Goal: Find specific page/section: Find specific page/section

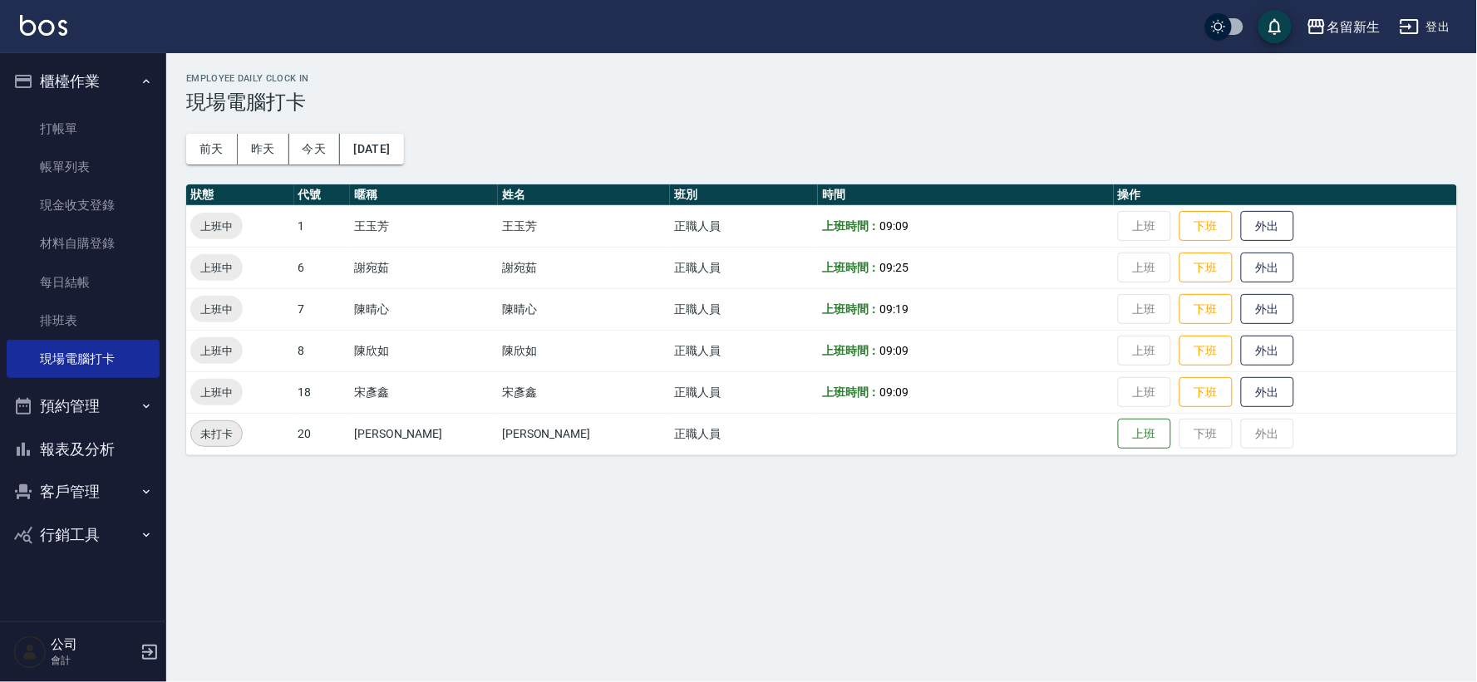
click at [76, 73] on button "櫃檯作業" at bounding box center [83, 81] width 153 height 43
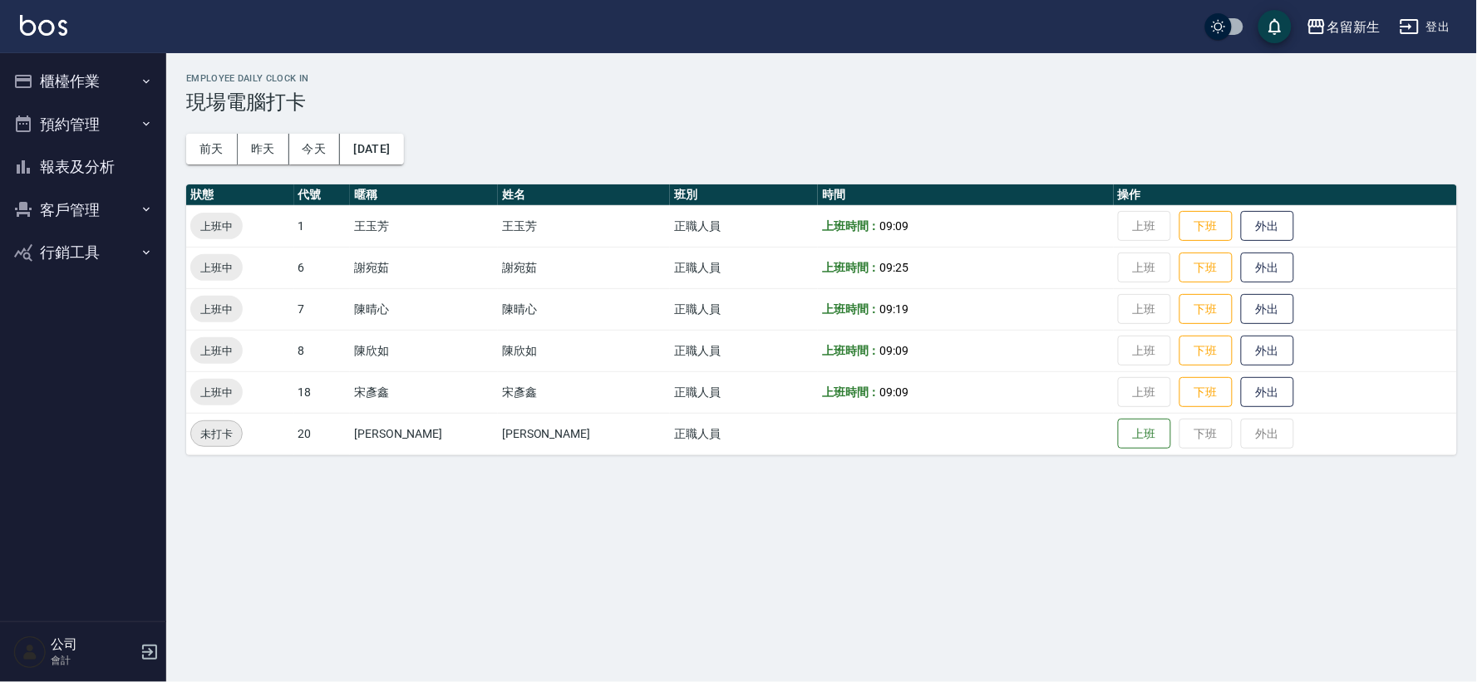
click at [97, 167] on button "報表及分析" at bounding box center [83, 166] width 153 height 43
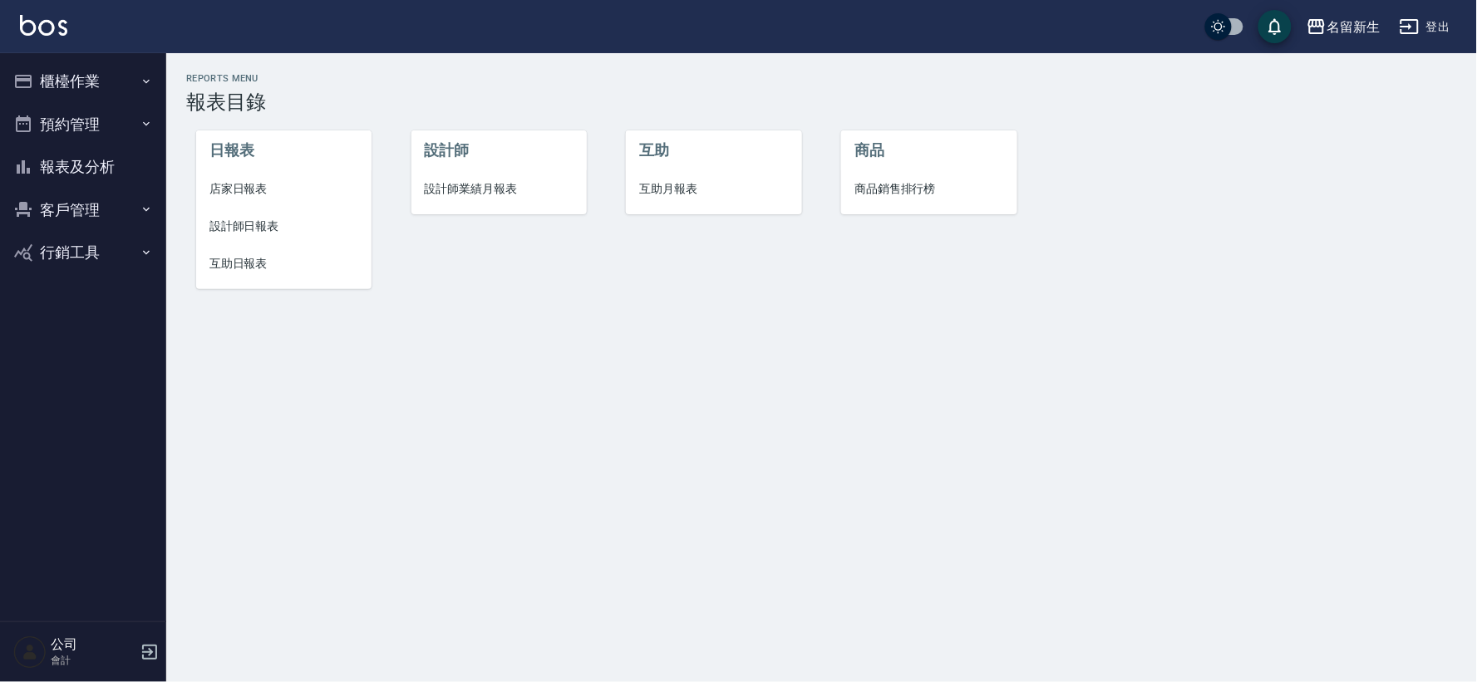
click at [455, 195] on span "設計師業績月報表" at bounding box center [499, 188] width 149 height 17
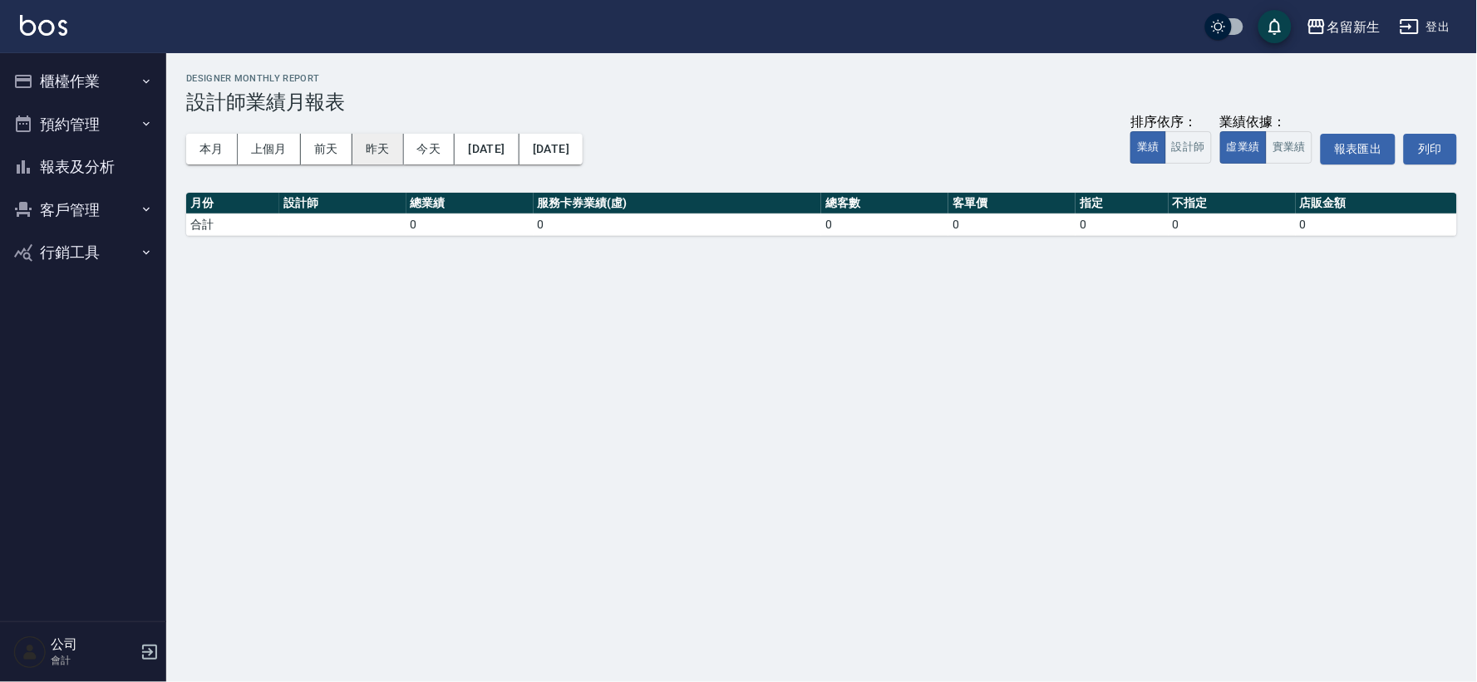
click at [376, 134] on button "昨天" at bounding box center [378, 149] width 52 height 31
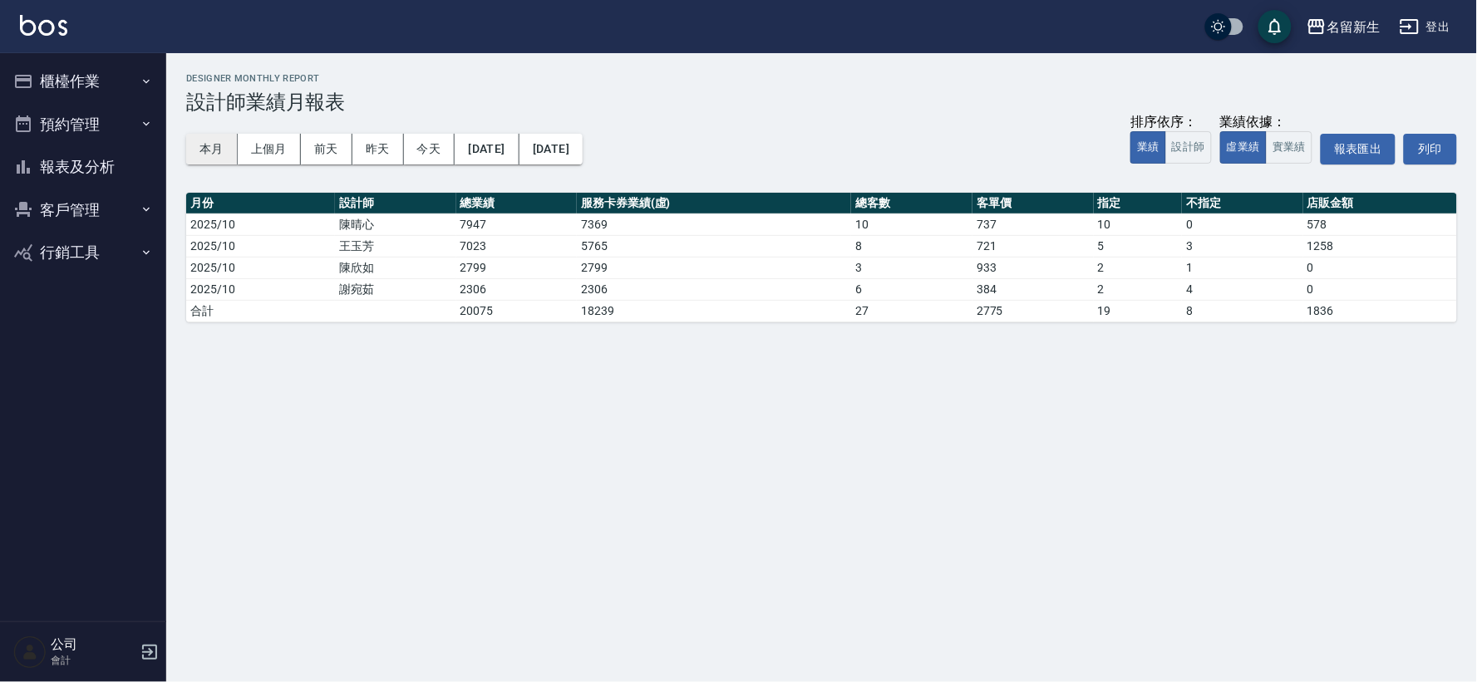
click at [211, 148] on button "本月" at bounding box center [212, 149] width 52 height 31
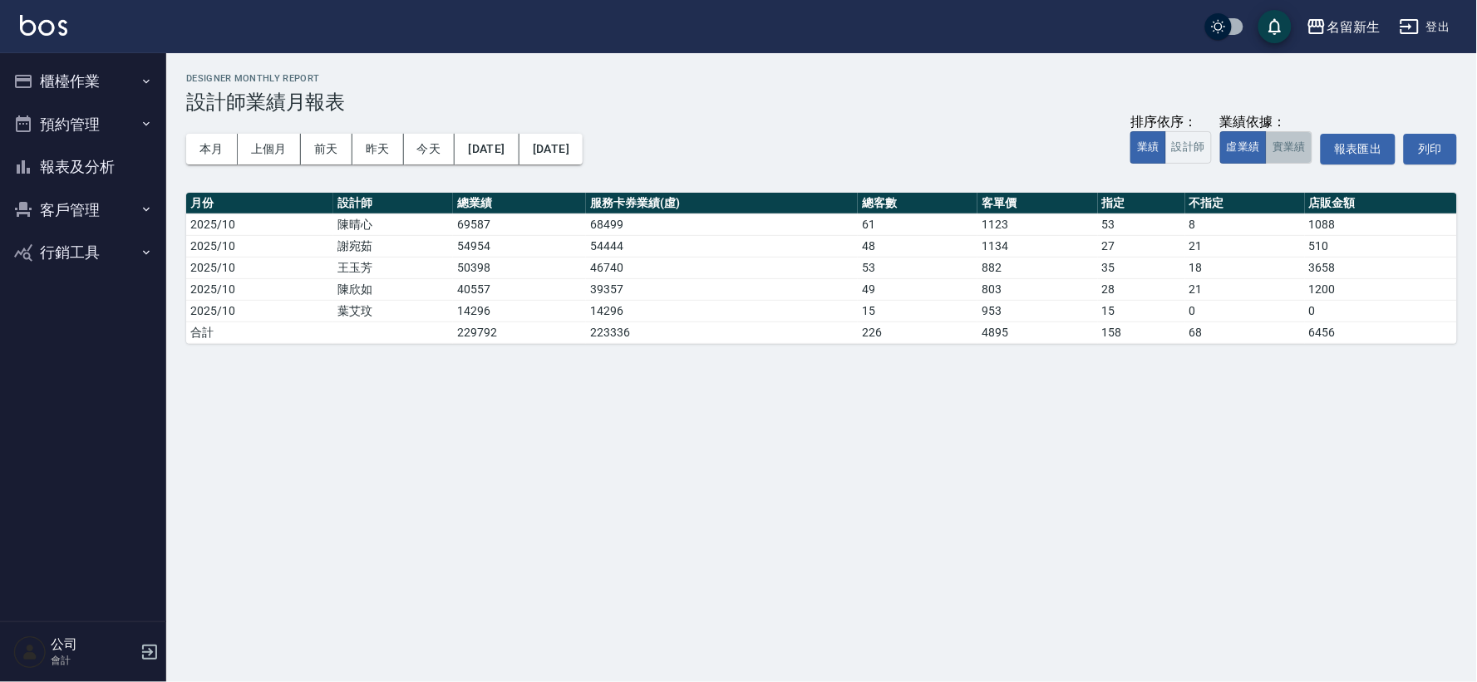
click at [1293, 145] on button "實業績" at bounding box center [1289, 147] width 47 height 32
click at [60, 152] on button "報表及分析" at bounding box center [83, 166] width 153 height 43
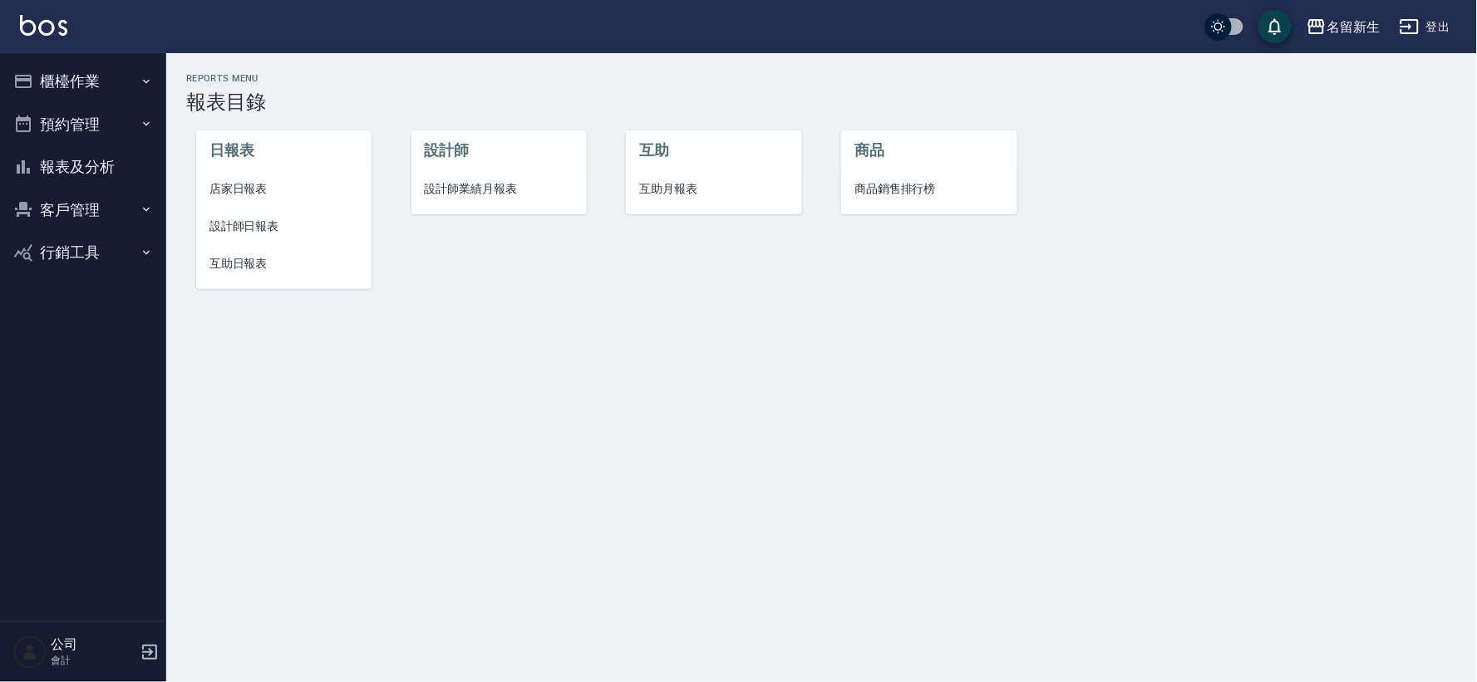
click at [247, 267] on span "互助日報表" at bounding box center [283, 263] width 149 height 17
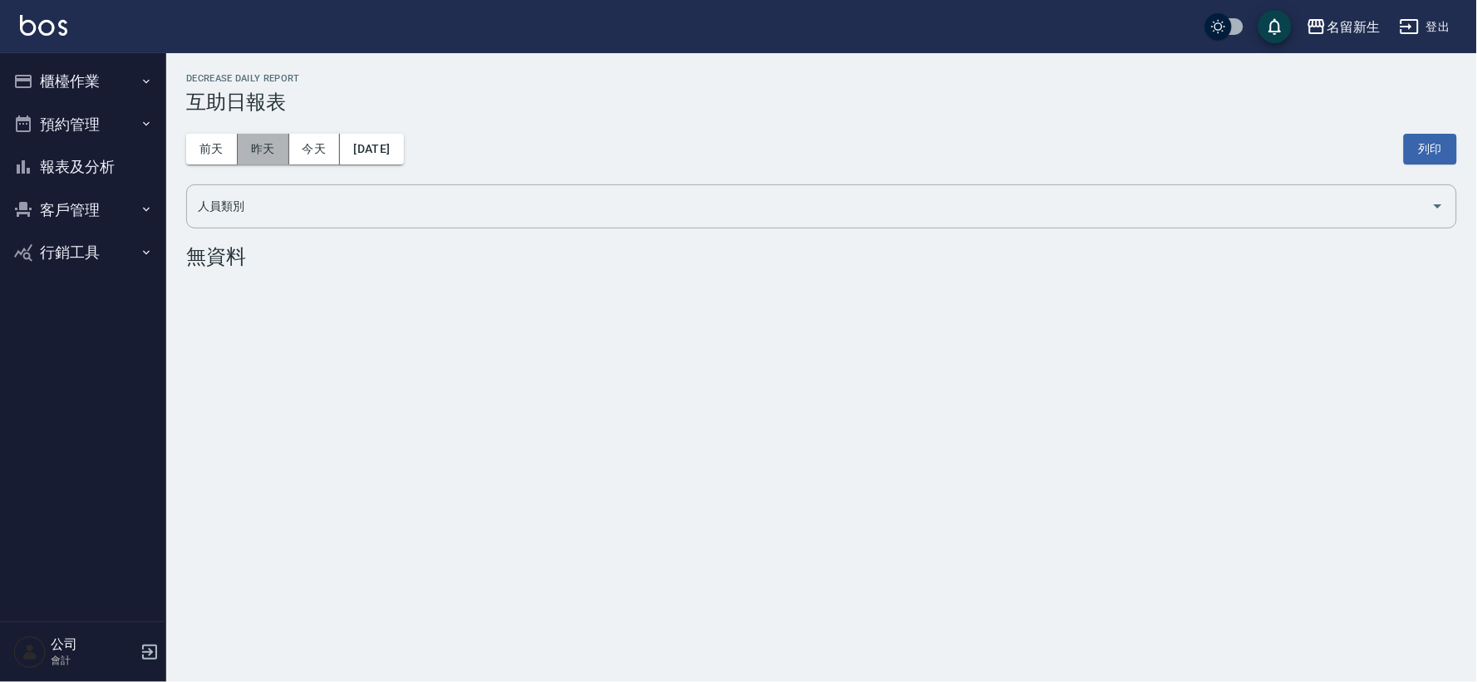
click at [243, 155] on button "昨天" at bounding box center [264, 149] width 52 height 31
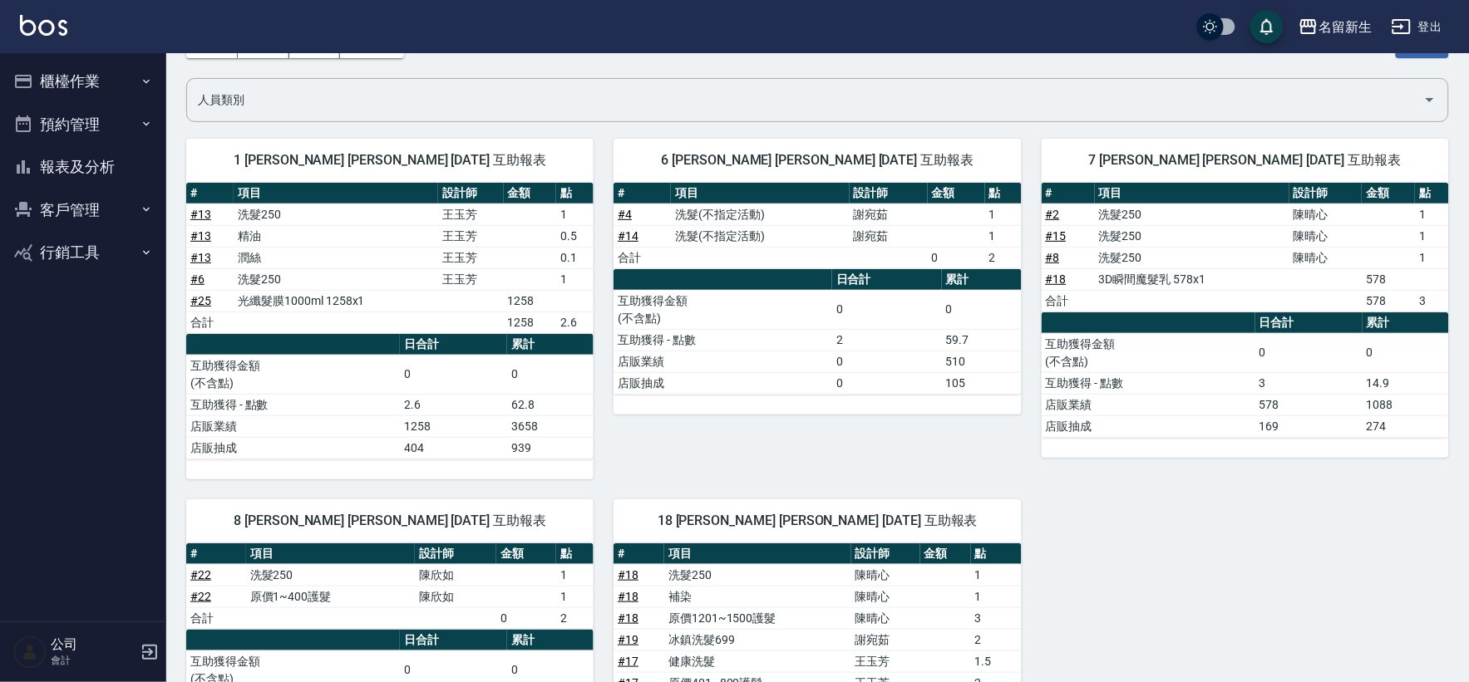
scroll to position [92, 0]
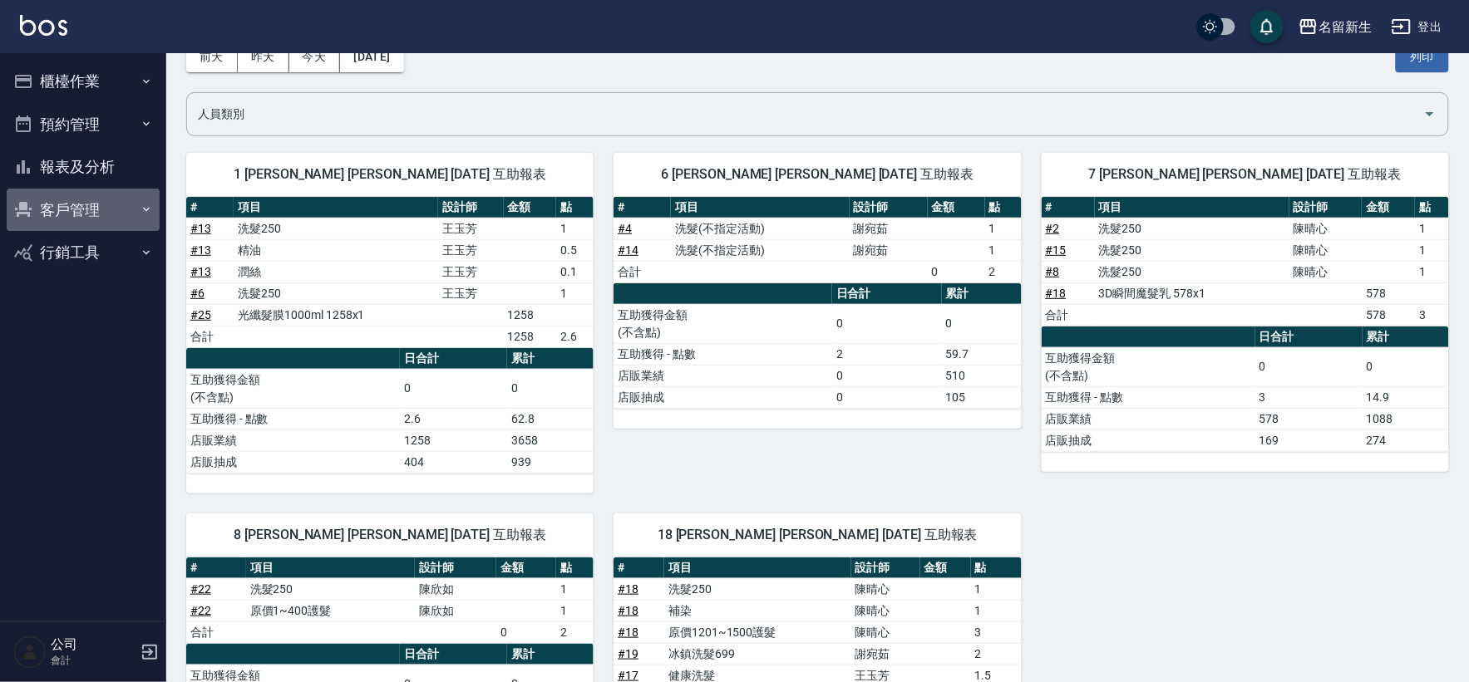
click at [70, 223] on button "客戶管理" at bounding box center [83, 210] width 153 height 43
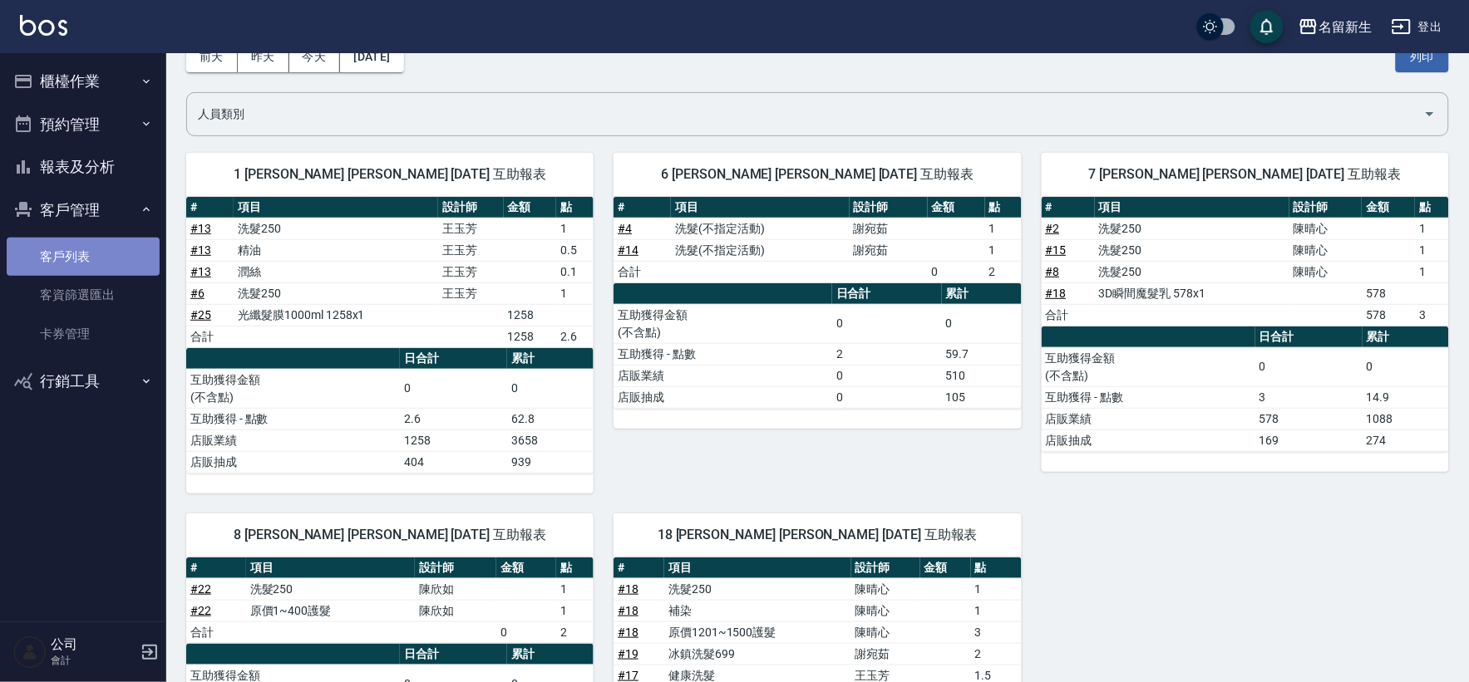
click at [71, 258] on link "客戶列表" at bounding box center [83, 257] width 153 height 38
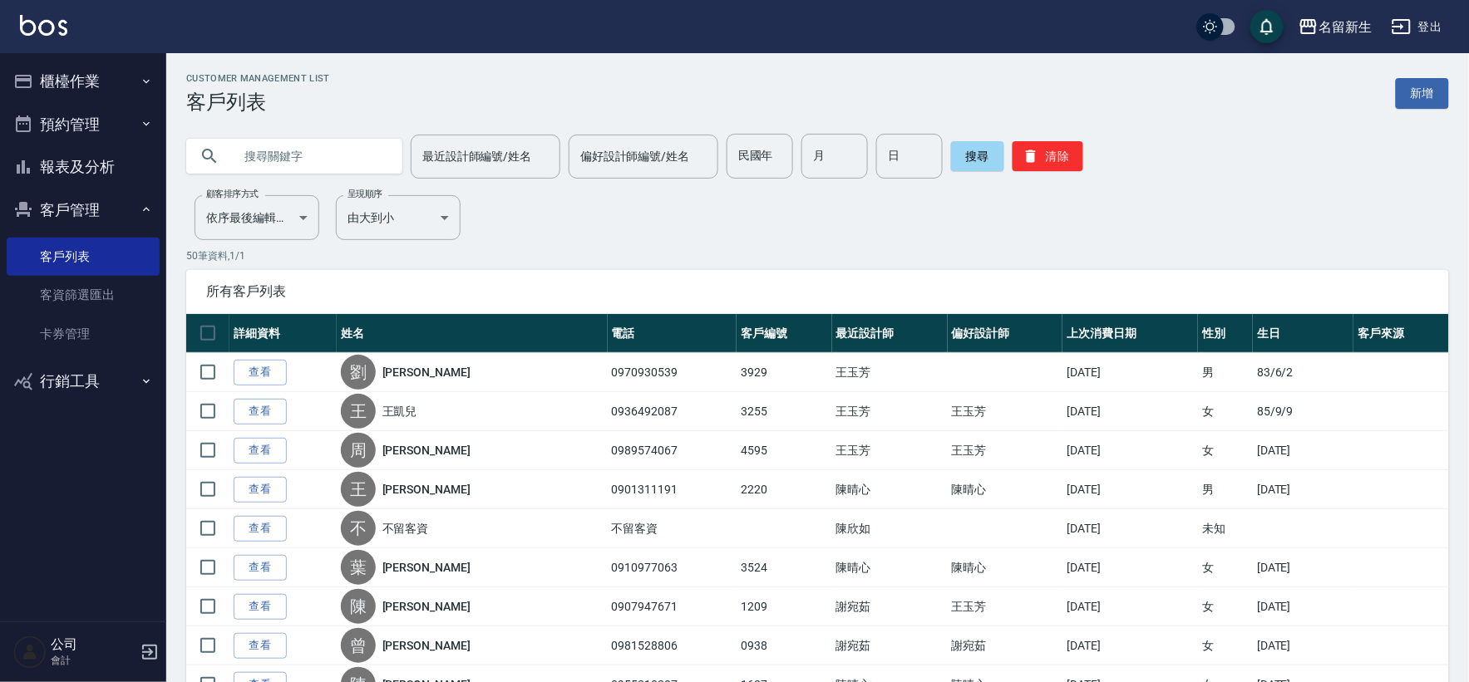
click at [100, 205] on button "客戶管理" at bounding box center [83, 210] width 153 height 43
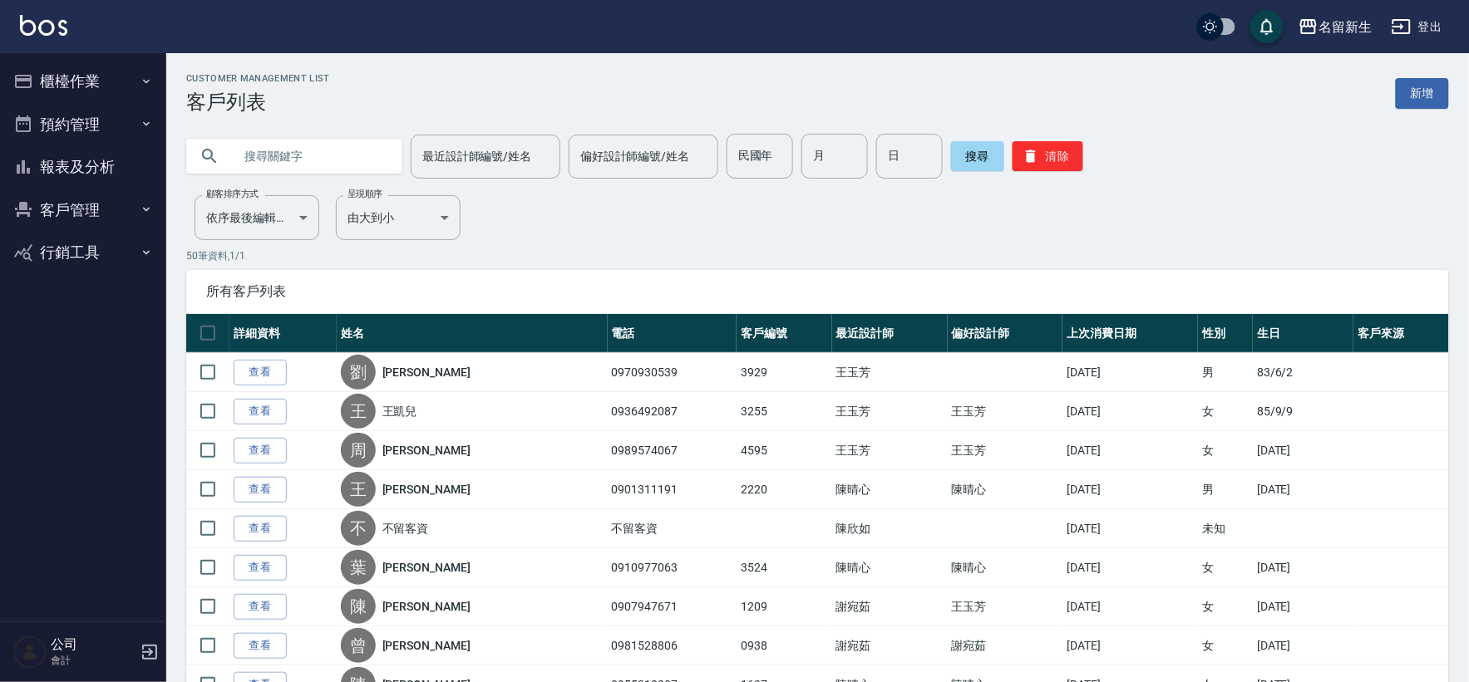
click at [106, 170] on button "報表及分析" at bounding box center [83, 166] width 153 height 43
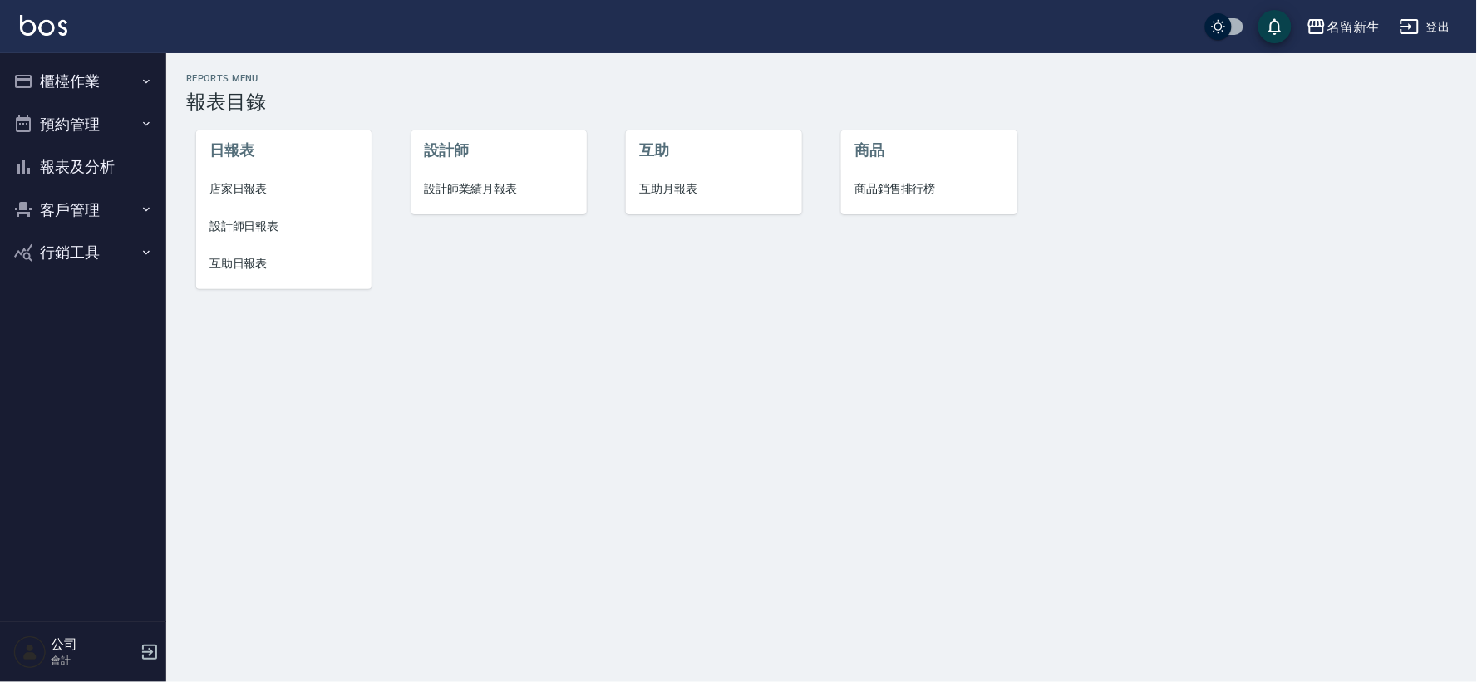
click at [212, 272] on span "互助日報表" at bounding box center [283, 263] width 149 height 17
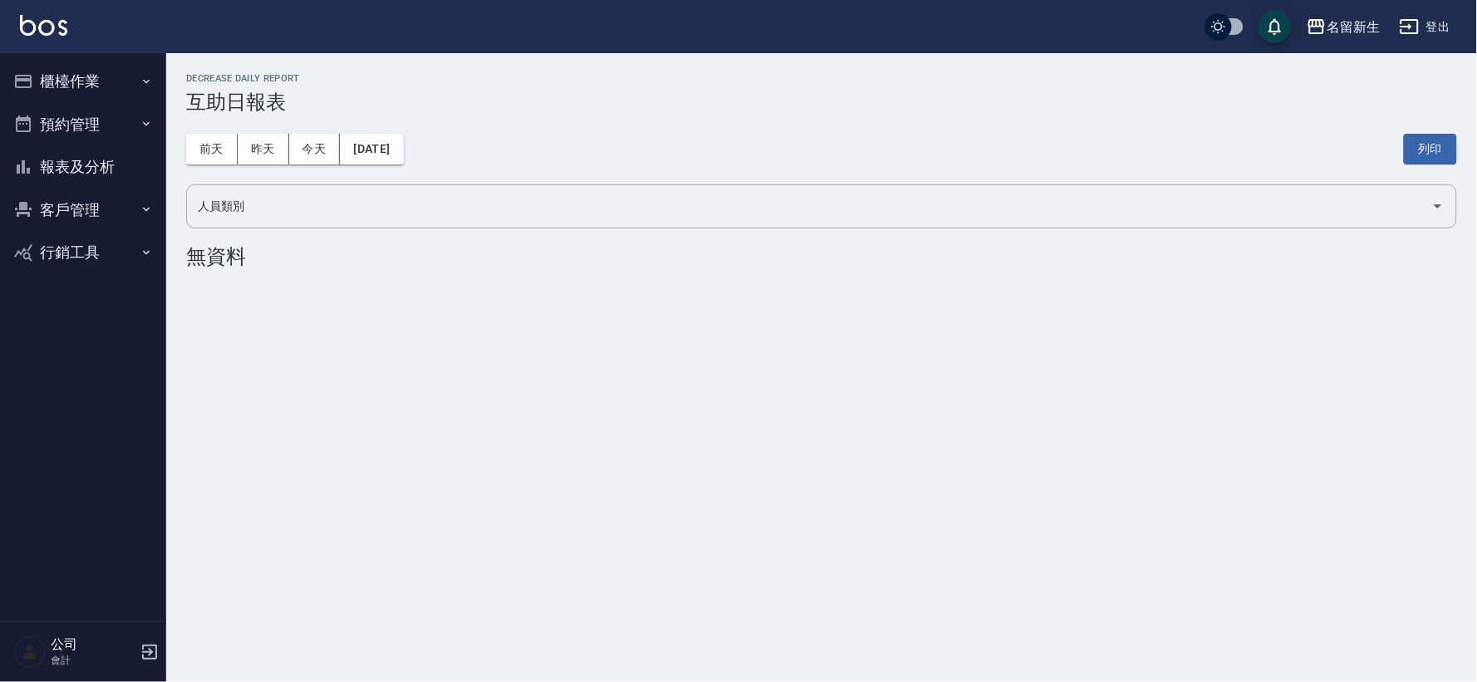
click at [100, 175] on button "報表及分析" at bounding box center [83, 166] width 153 height 43
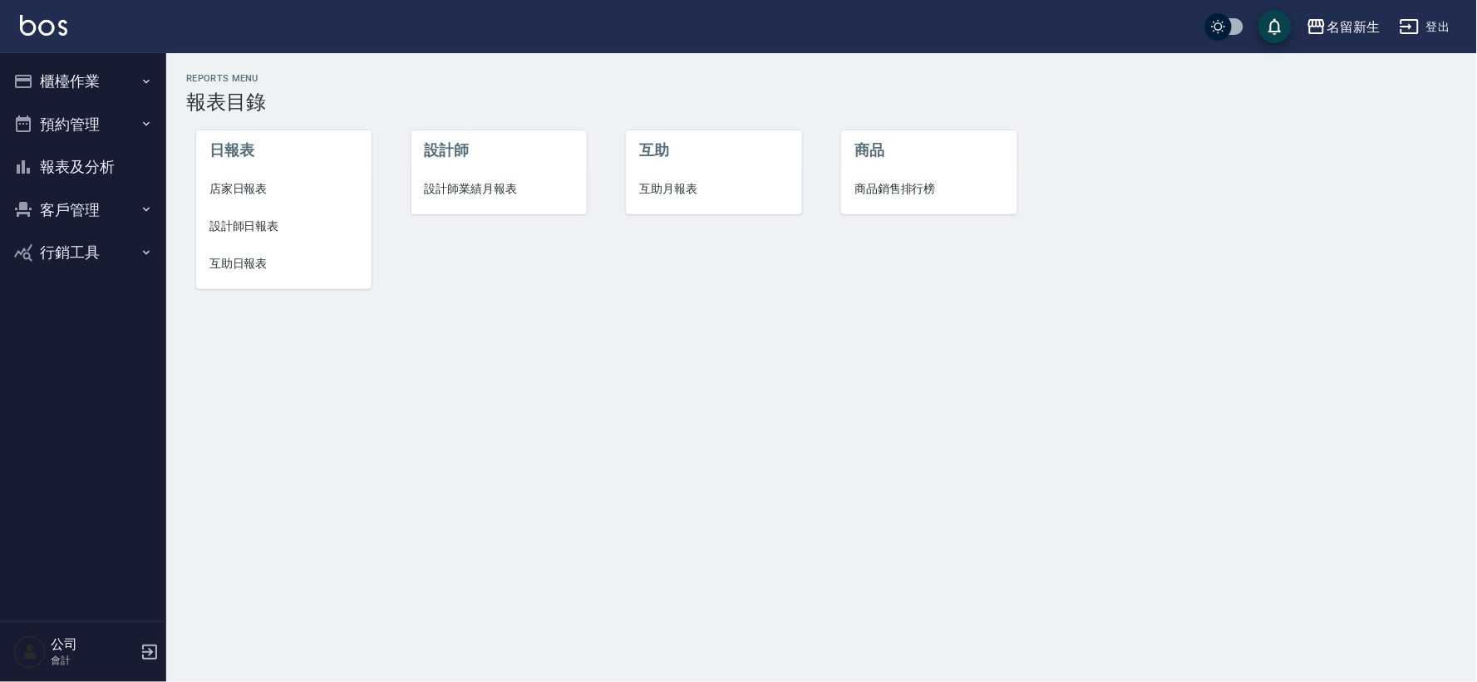
click at [687, 194] on span "互助月報表" at bounding box center [713, 188] width 149 height 17
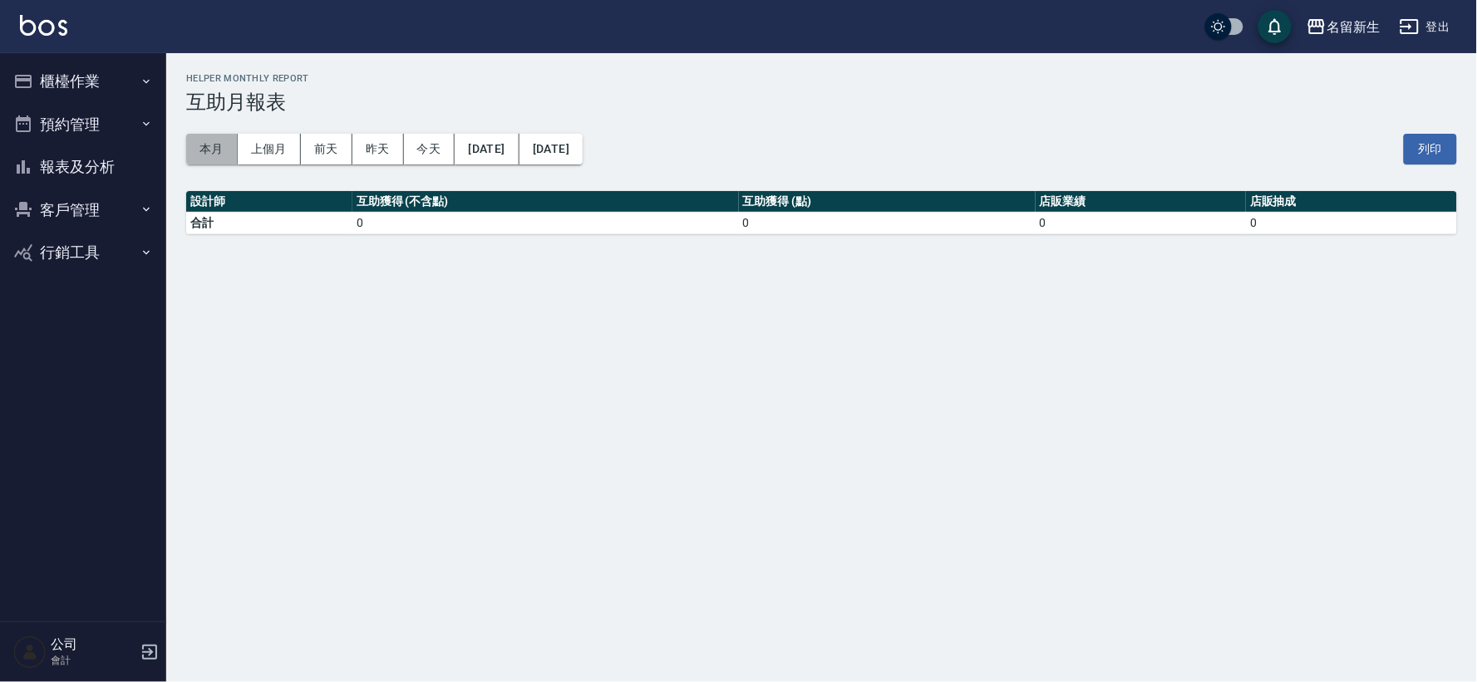
click at [209, 143] on button "本月" at bounding box center [212, 149] width 52 height 31
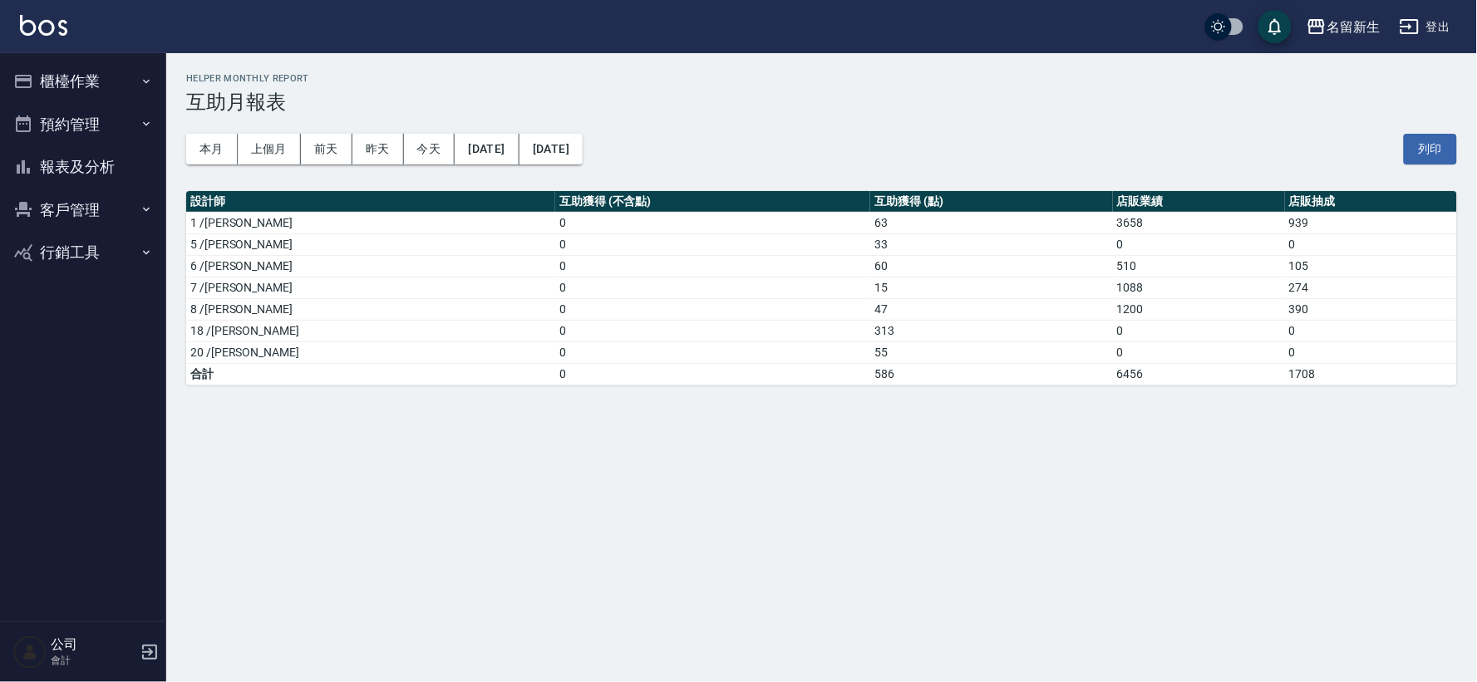
click at [81, 209] on button "客戶管理" at bounding box center [83, 210] width 153 height 43
click at [70, 239] on link "客戶列表" at bounding box center [83, 257] width 153 height 38
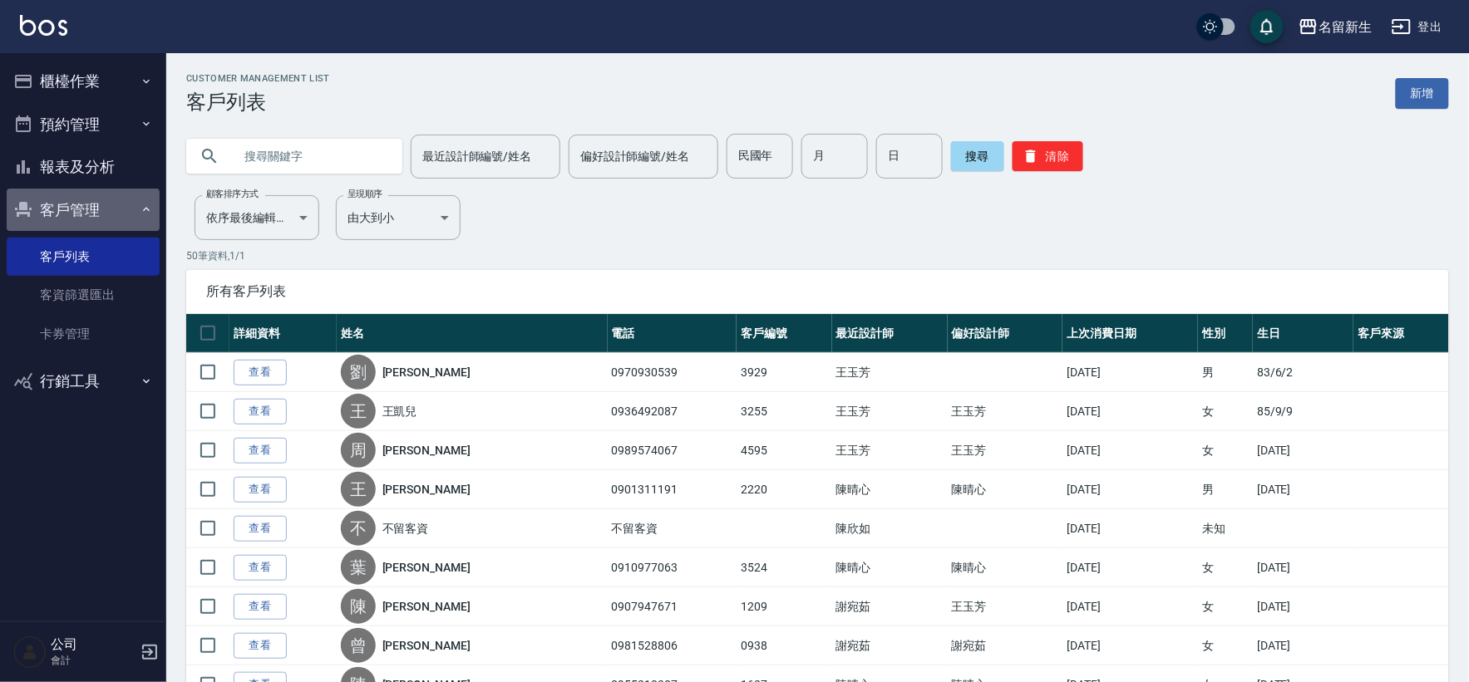
click at [92, 209] on button "客戶管理" at bounding box center [83, 210] width 153 height 43
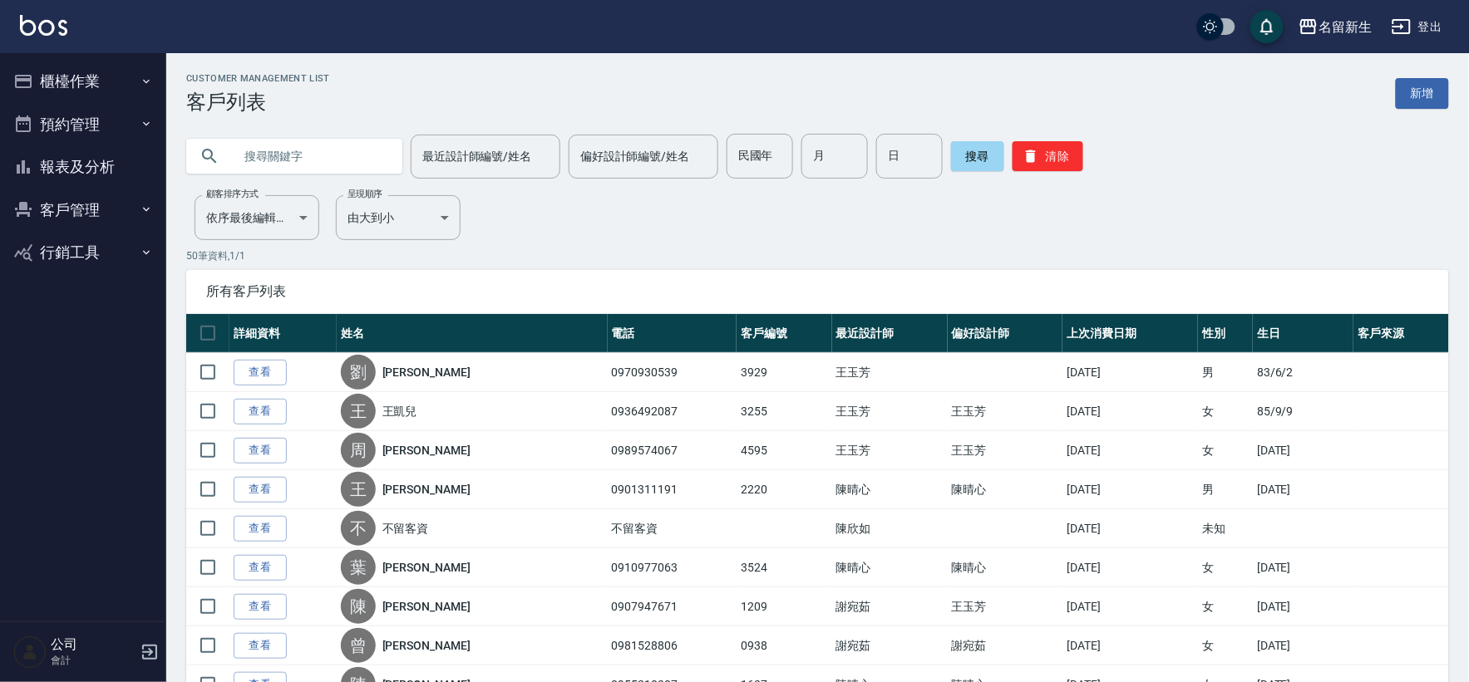
click at [92, 209] on button "客戶管理" at bounding box center [83, 210] width 153 height 43
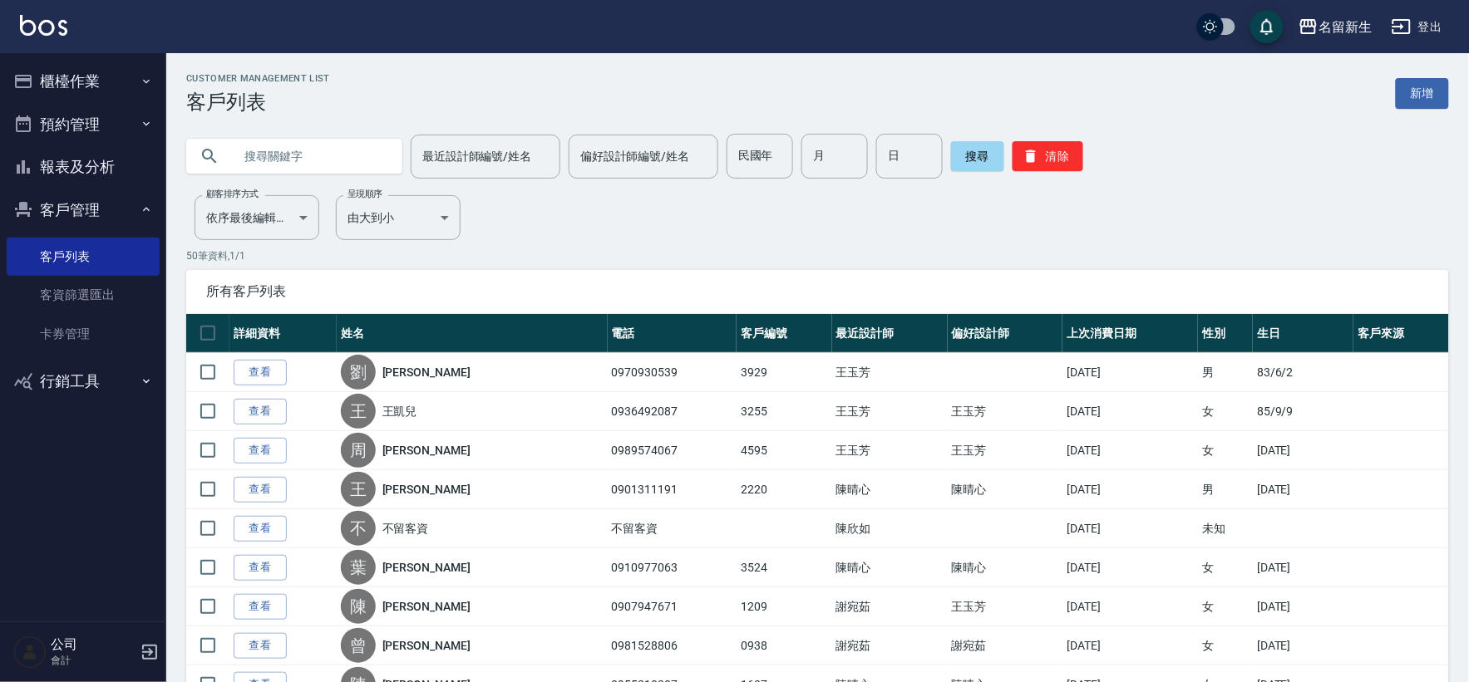
click at [60, 211] on button "客戶管理" at bounding box center [83, 210] width 153 height 43
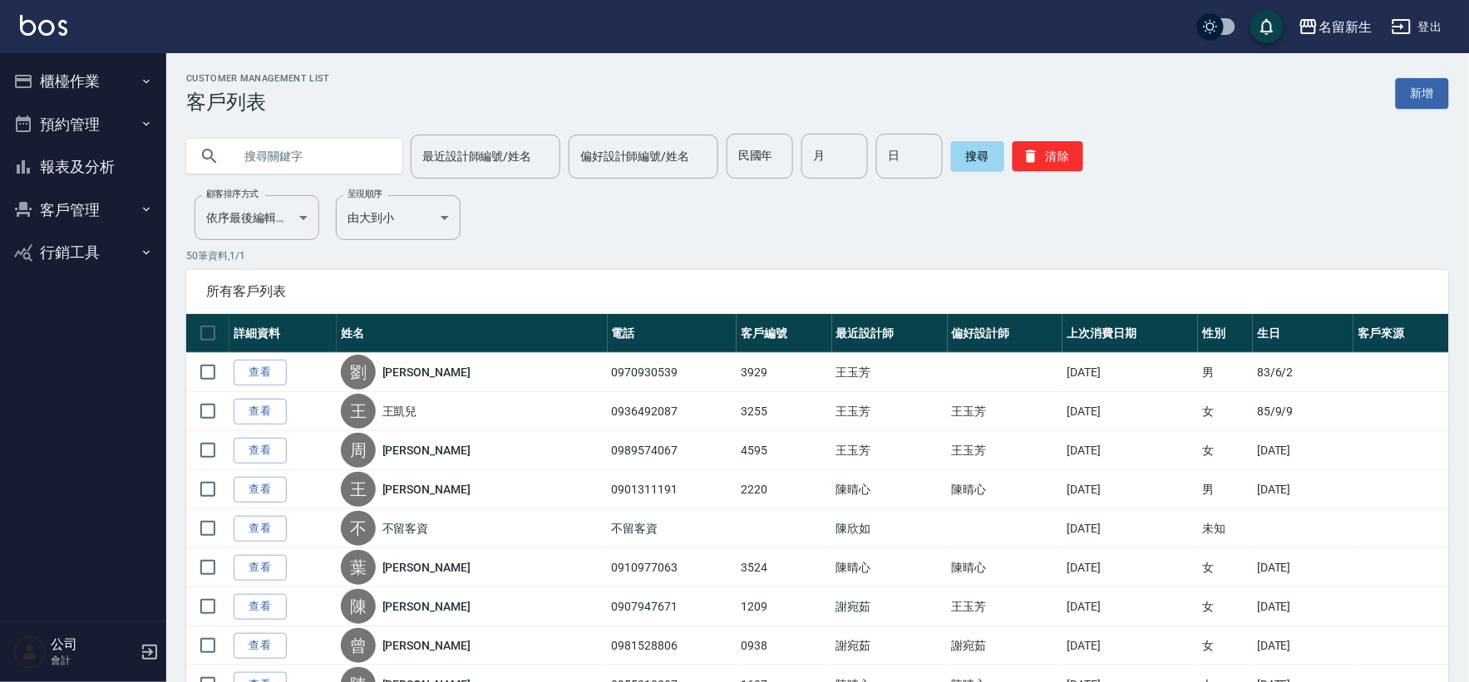
click at [60, 211] on button "客戶管理" at bounding box center [83, 210] width 153 height 43
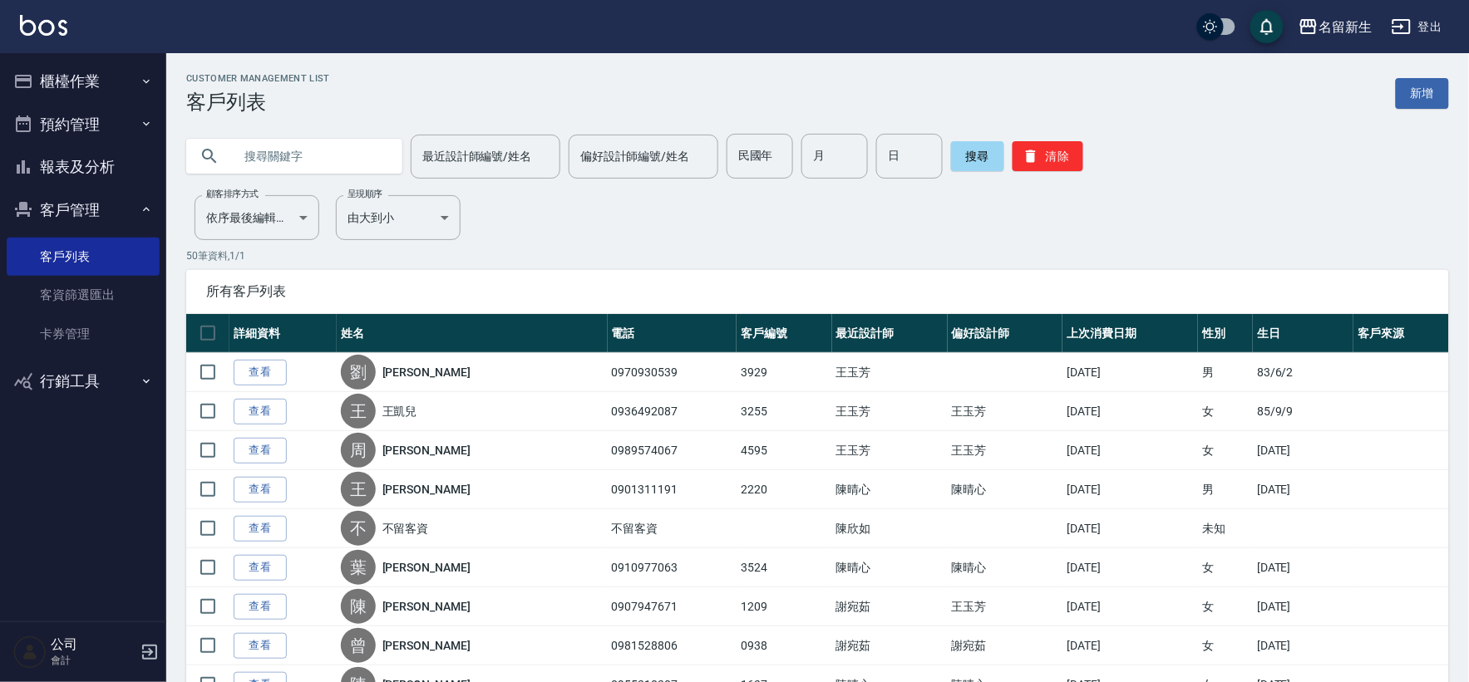
click at [67, 225] on button "客戶管理" at bounding box center [83, 210] width 153 height 43
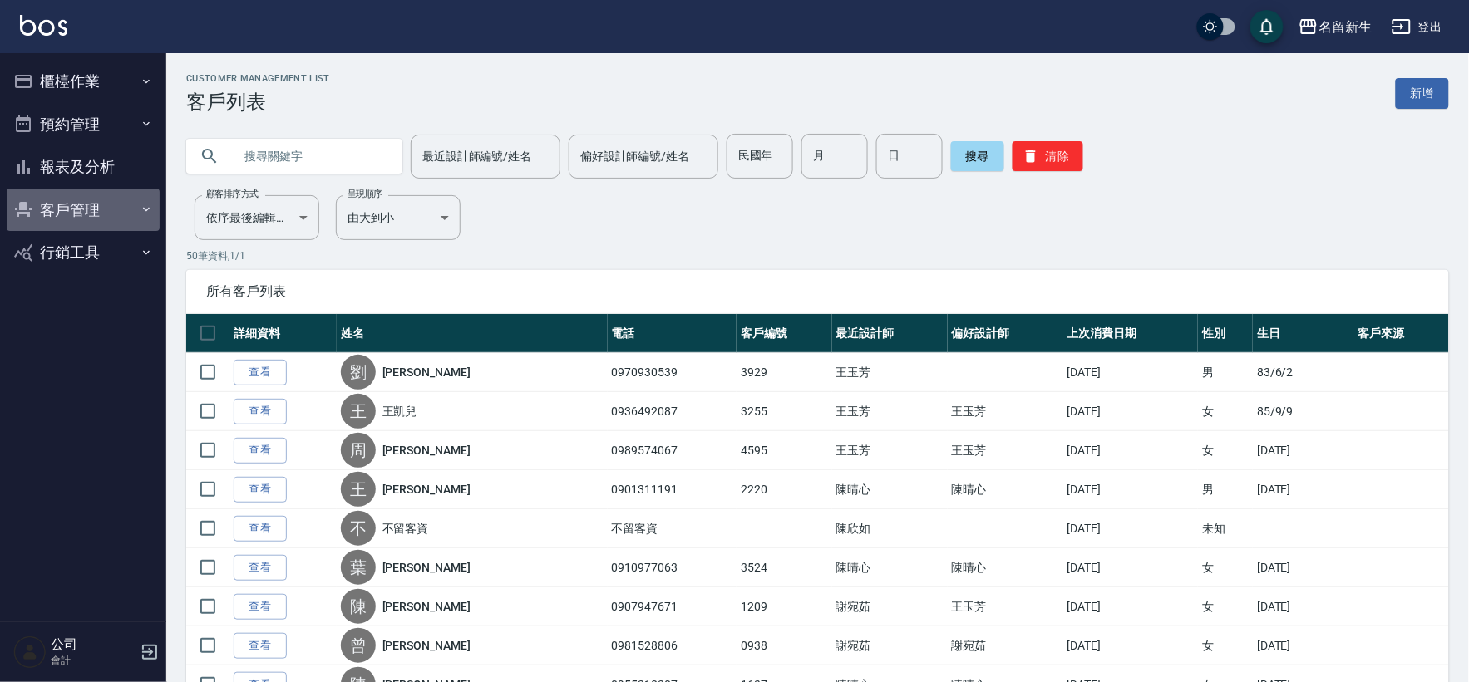
click at [68, 201] on button "客戶管理" at bounding box center [83, 210] width 153 height 43
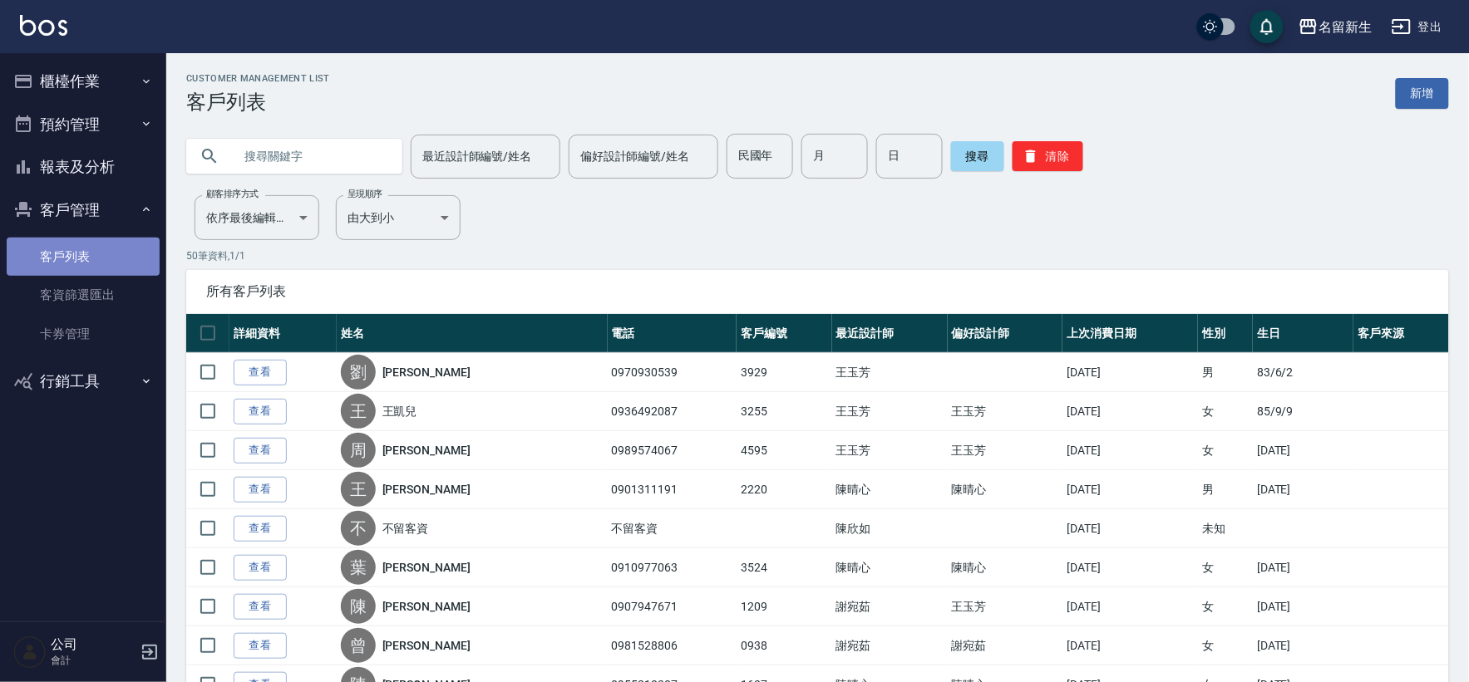
click at [80, 254] on link "客戶列表" at bounding box center [83, 257] width 153 height 38
click at [69, 248] on link "客戶列表" at bounding box center [83, 257] width 153 height 38
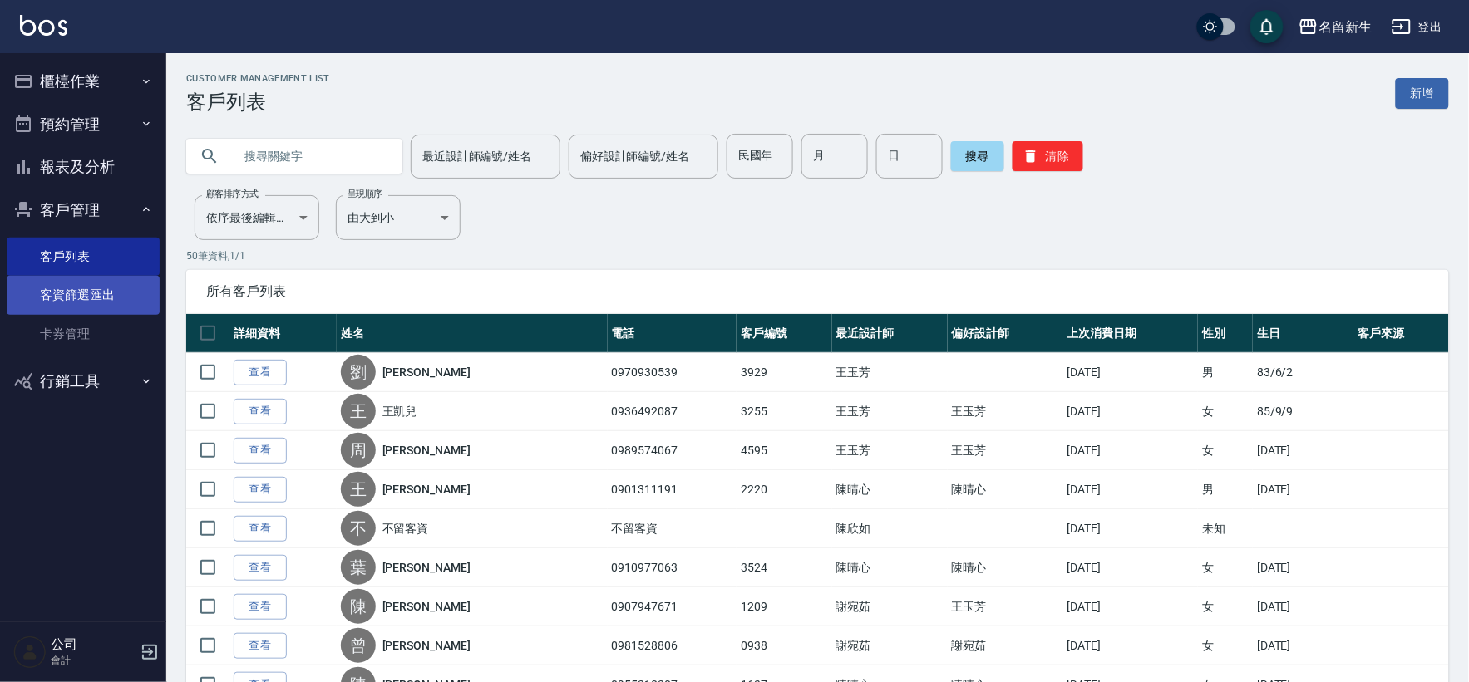
click at [97, 305] on link "客資篩選匯出" at bounding box center [83, 295] width 153 height 38
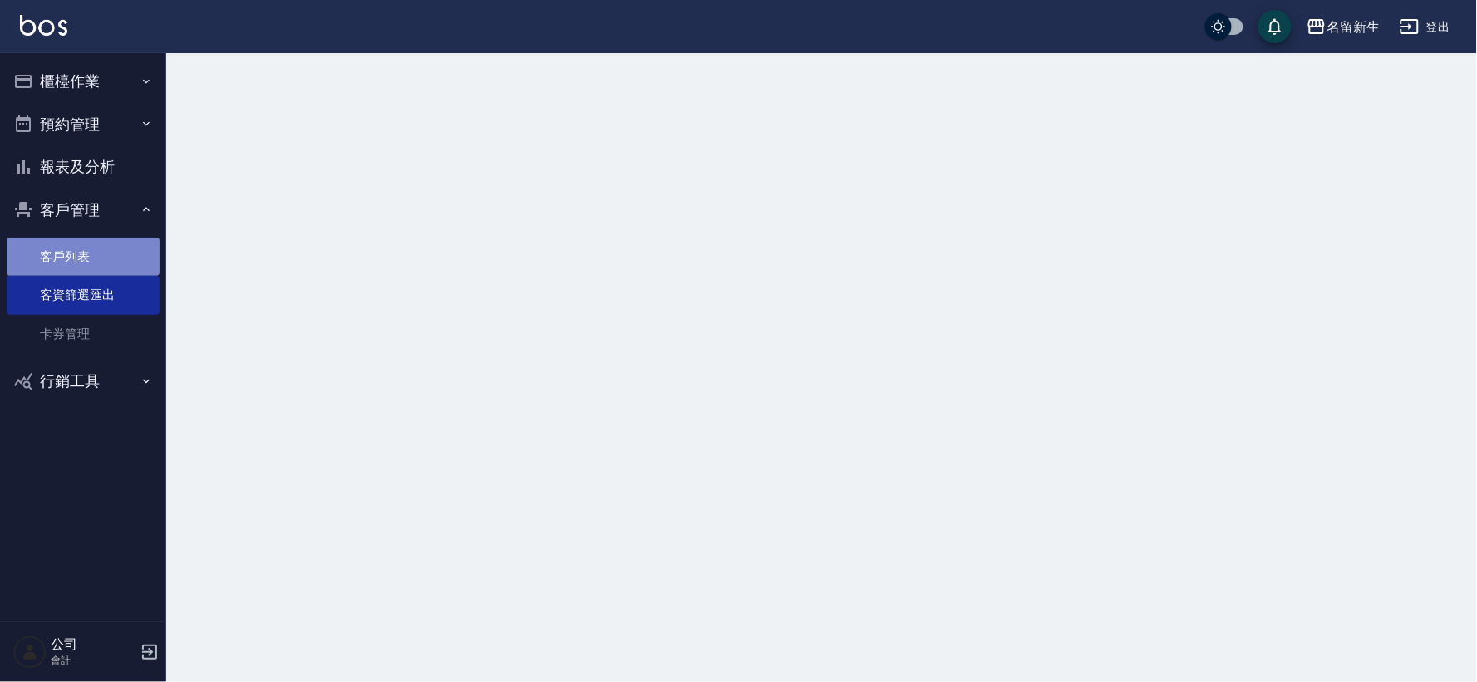
click at [101, 263] on link "客戶列表" at bounding box center [83, 257] width 153 height 38
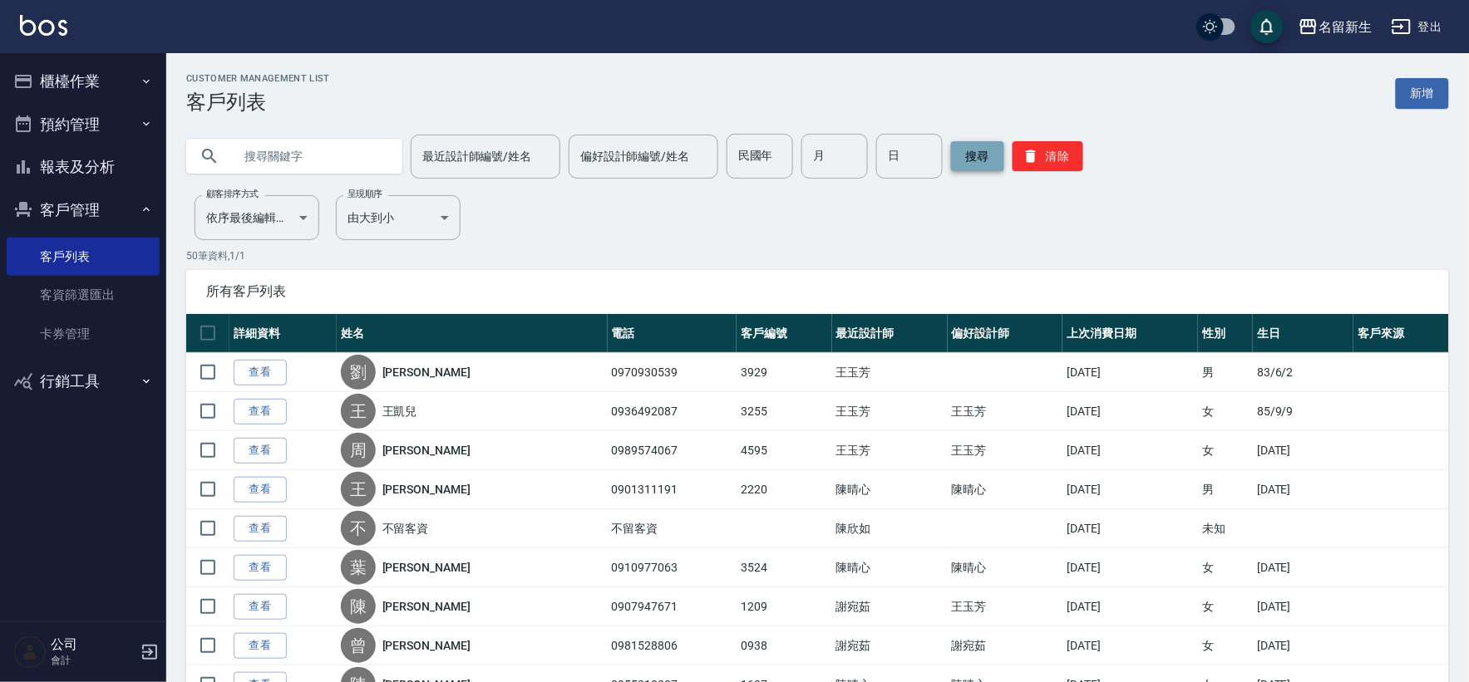
click at [962, 153] on button "搜尋" at bounding box center [977, 156] width 53 height 30
click at [766, 160] on input "民國年" at bounding box center [759, 156] width 66 height 45
click at [773, 156] on input "民國年" at bounding box center [759, 156] width 66 height 45
type input "8"
type input "77"
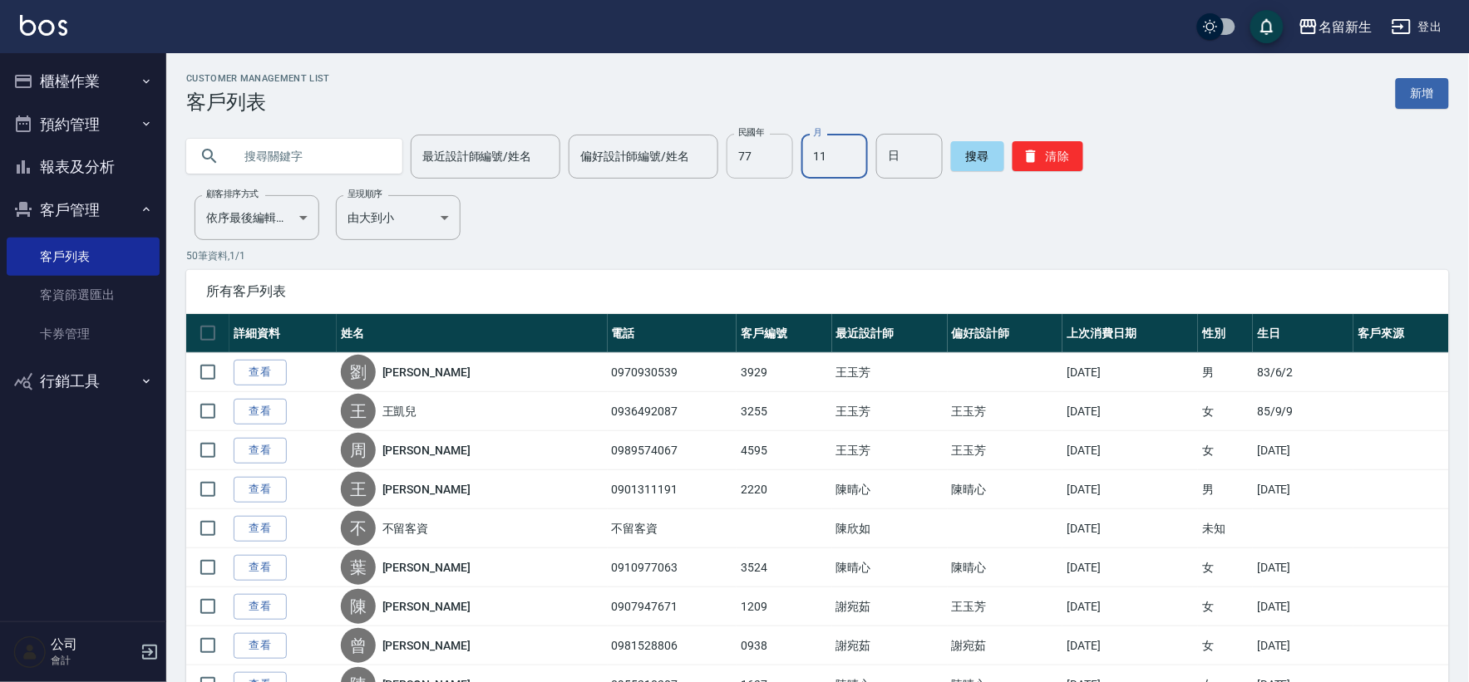
type input "11"
type input "06"
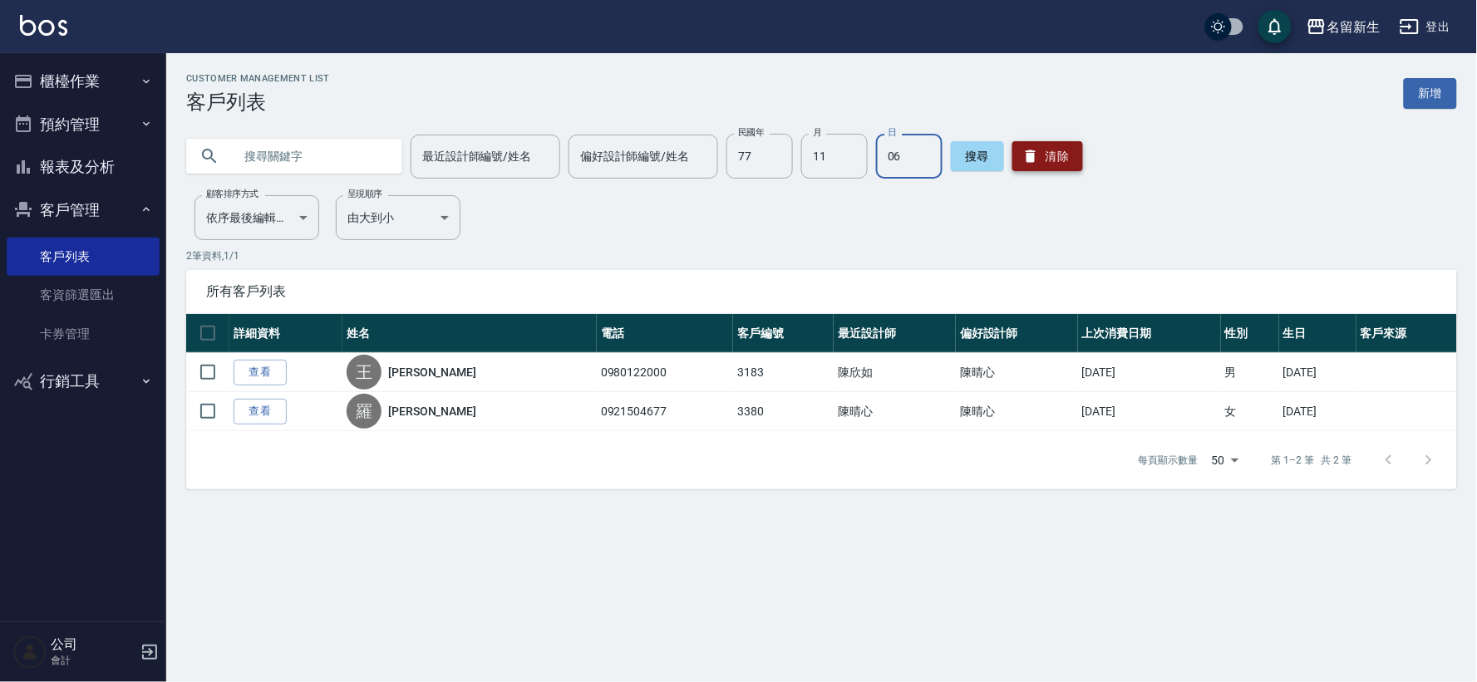
click at [1035, 150] on button "清除" at bounding box center [1047, 156] width 71 height 30
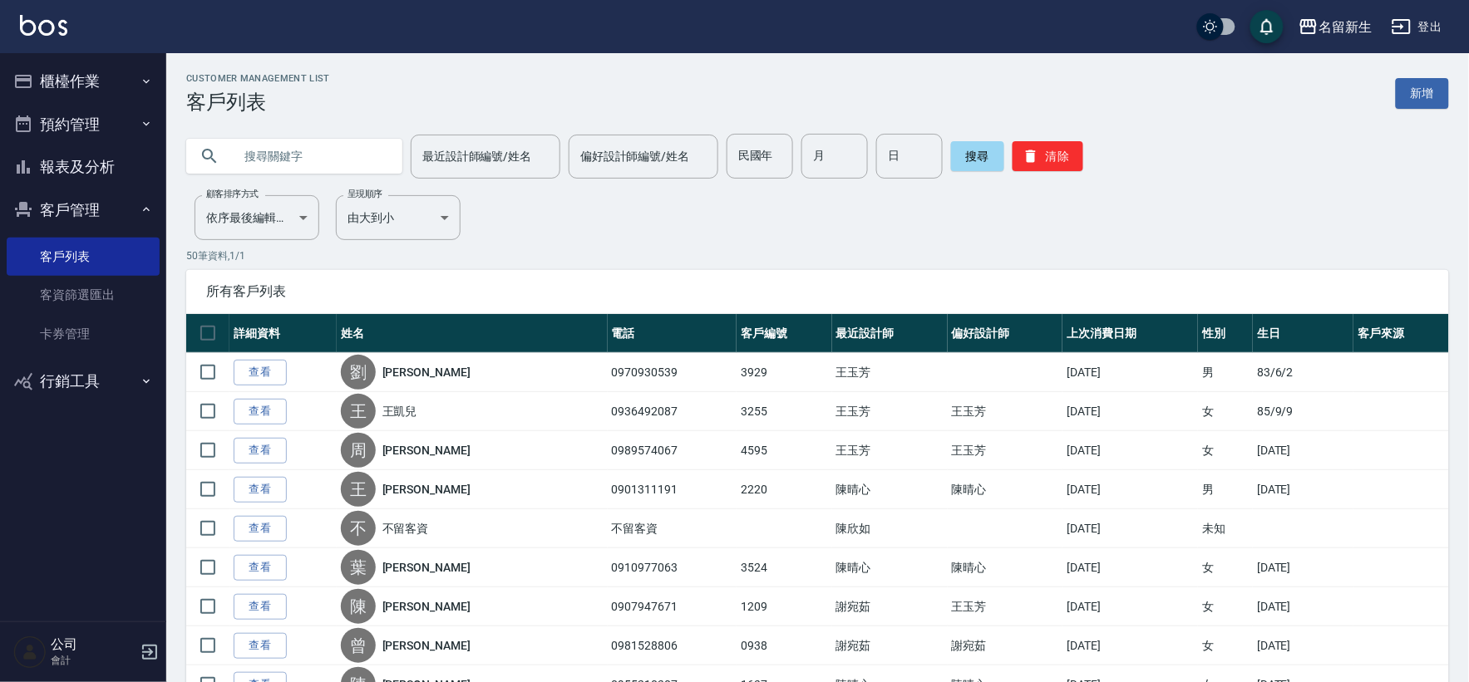
click at [56, 210] on button "客戶管理" at bounding box center [83, 210] width 153 height 43
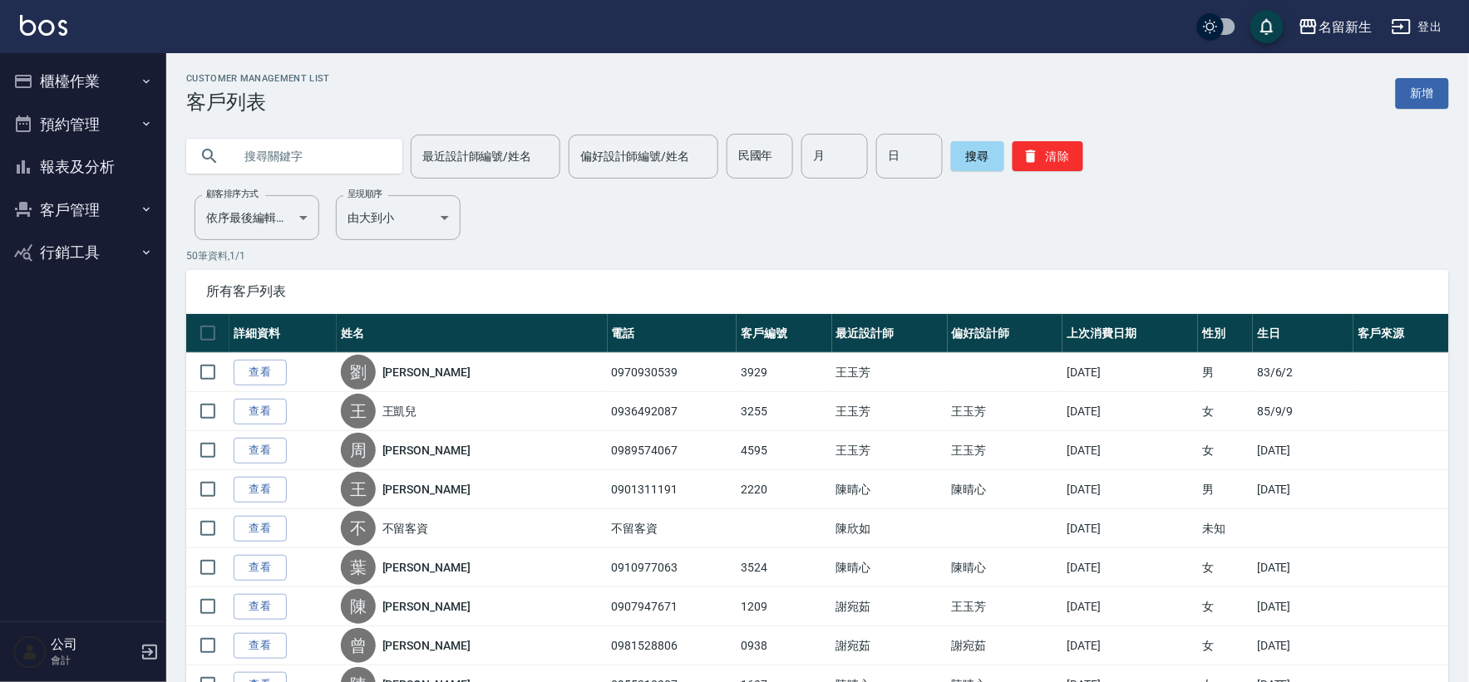
click at [56, 210] on button "客戶管理" at bounding box center [83, 210] width 153 height 43
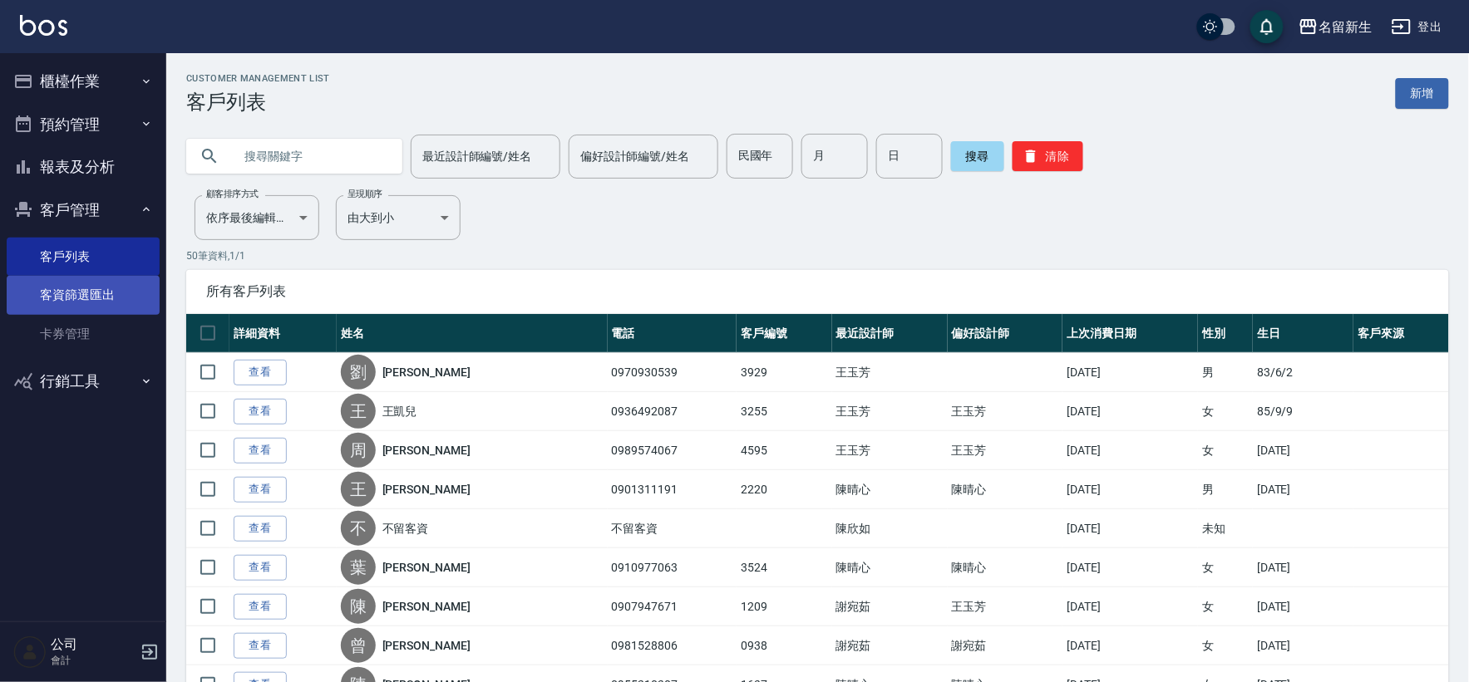
click at [108, 301] on link "客資篩選匯出" at bounding box center [83, 295] width 153 height 38
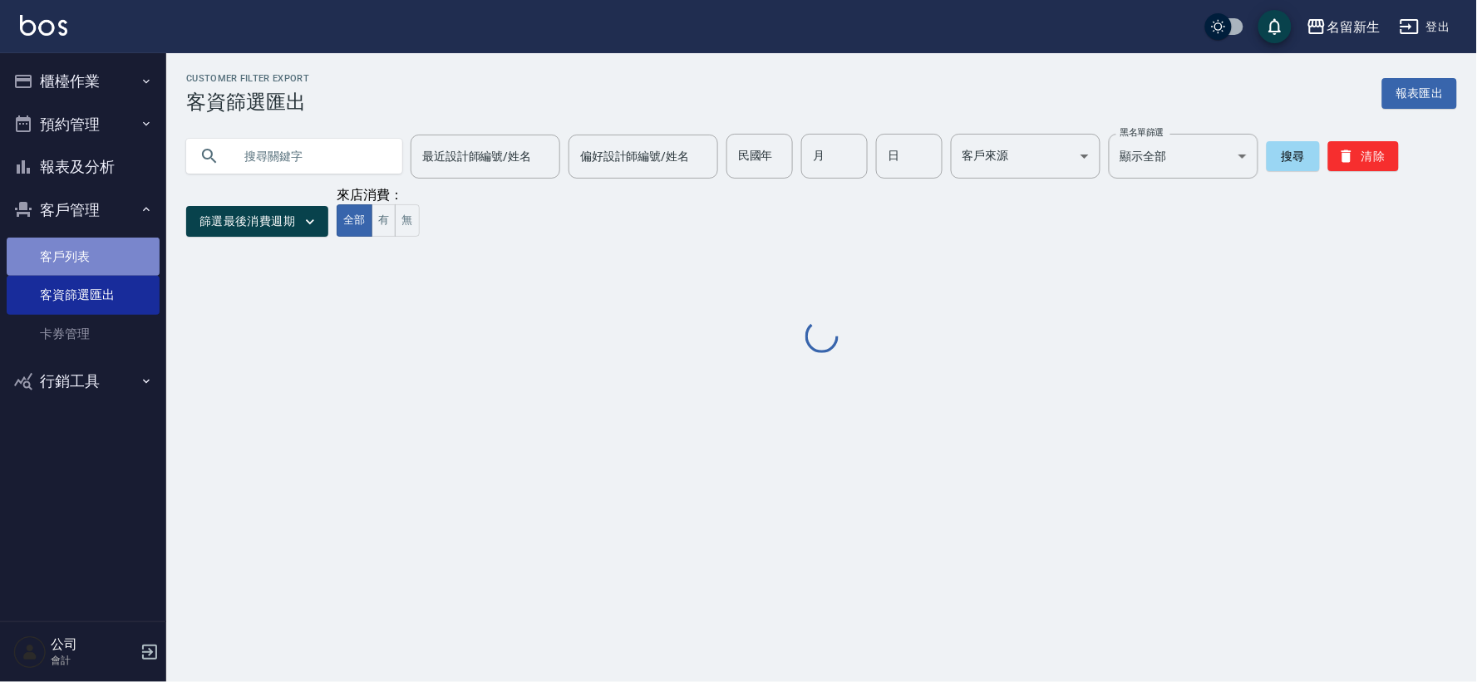
click at [113, 256] on link "客戶列表" at bounding box center [83, 257] width 153 height 38
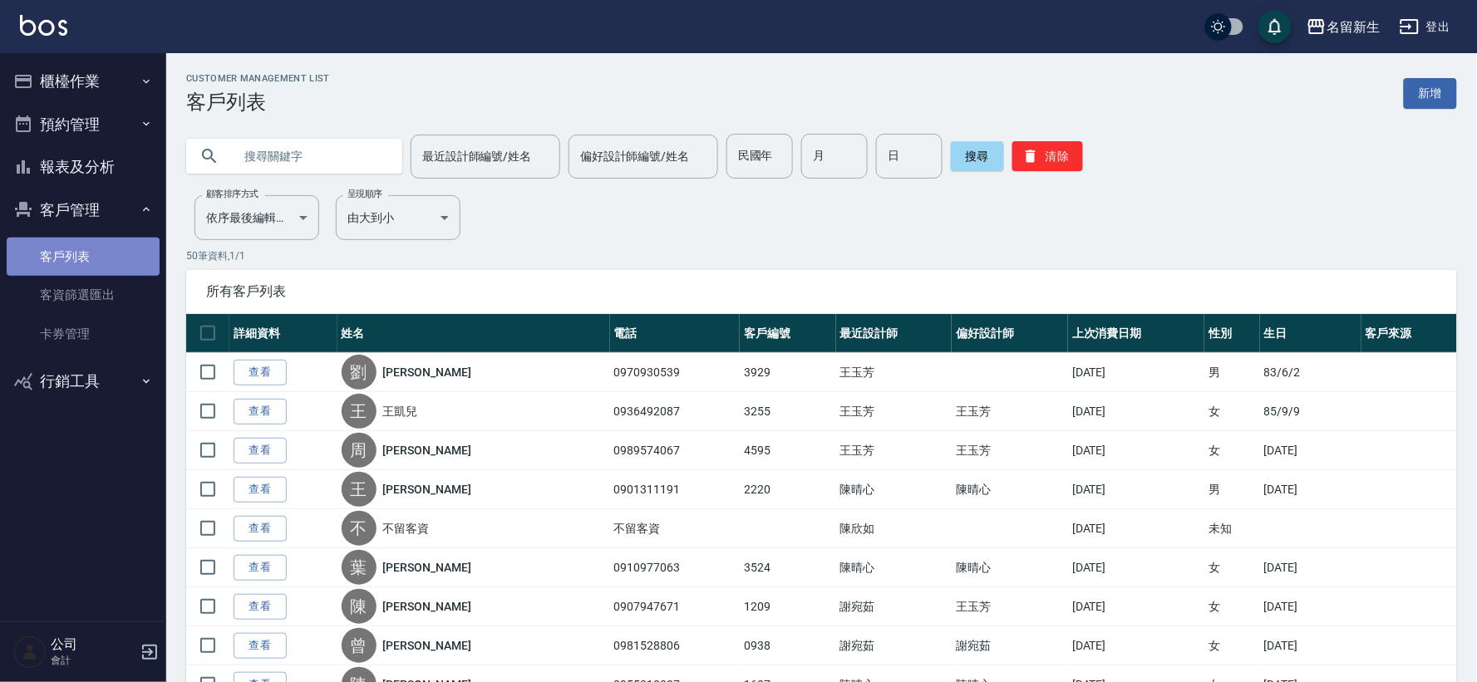
click at [94, 246] on link "客戶列表" at bounding box center [83, 257] width 153 height 38
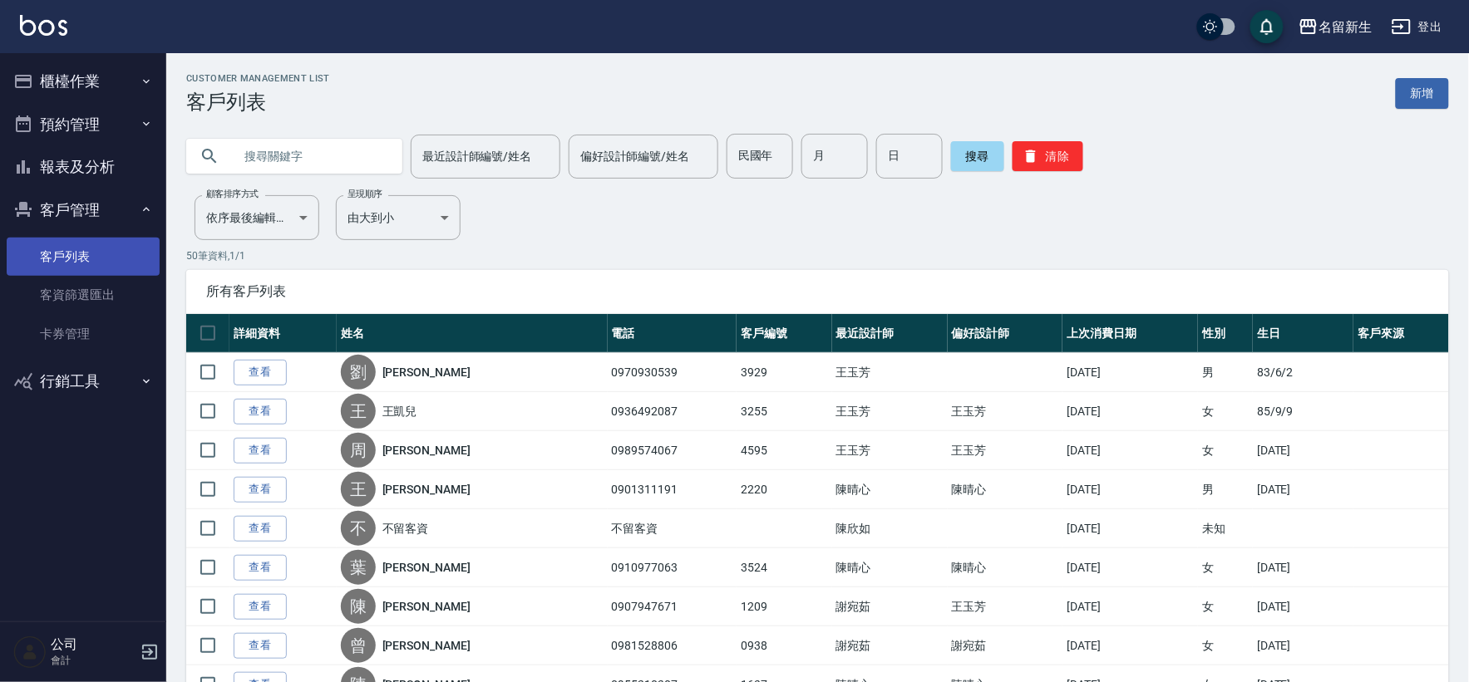
click at [105, 263] on link "客戶列表" at bounding box center [83, 257] width 153 height 38
